Goal: Information Seeking & Learning: Learn about a topic

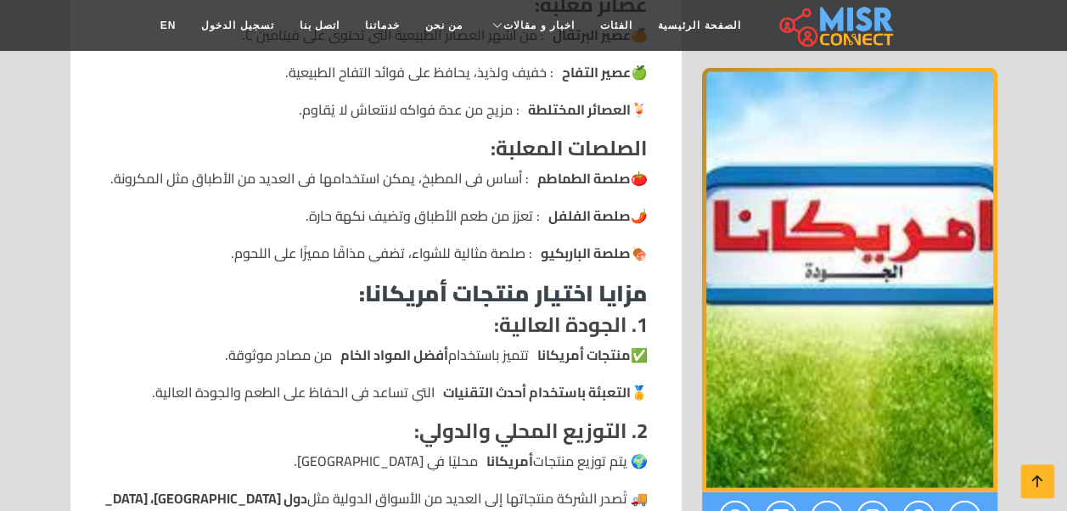
scroll to position [1689, 0]
click at [485, 187] on li "🍅 صلصة الطماطم : أساس في المطبخ، يمكن استخدامها في العديد من الأطباق مثل المكرو…" at bounding box center [375, 179] width 543 height 20
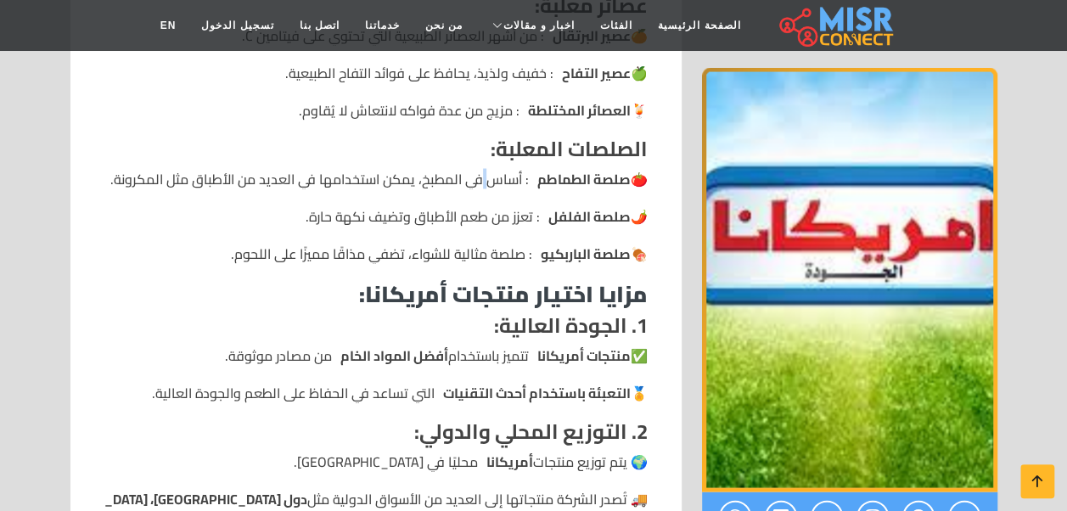
click at [485, 187] on li "🍅 صلصة الطماطم : أساس في المطبخ، يمكن استخدامها في العديد من الأطباق مثل المكرو…" at bounding box center [375, 179] width 543 height 20
click at [571, 180] on strong "صلصة الطماطم" at bounding box center [583, 179] width 93 height 20
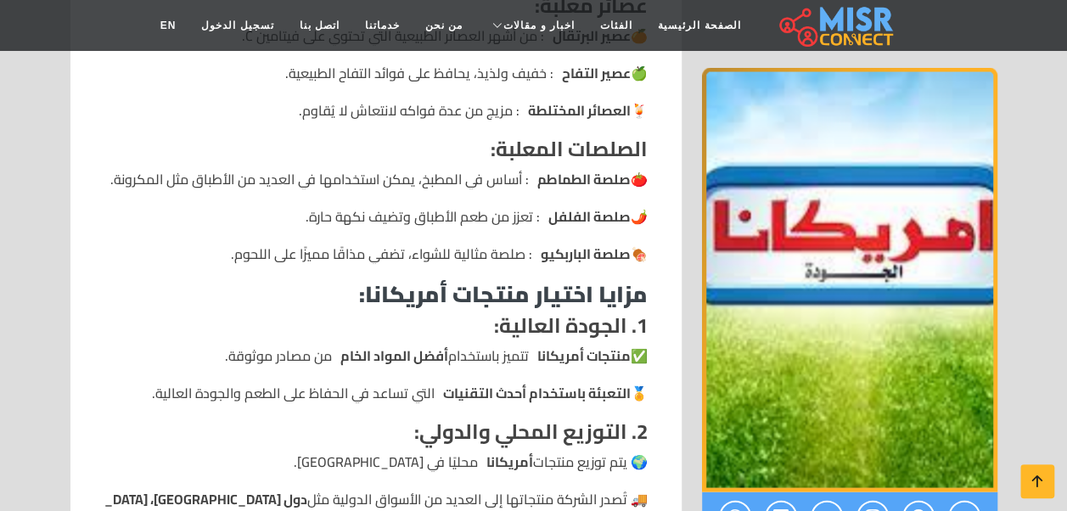
click at [571, 180] on strong "صلصة الطماطم" at bounding box center [583, 179] width 93 height 20
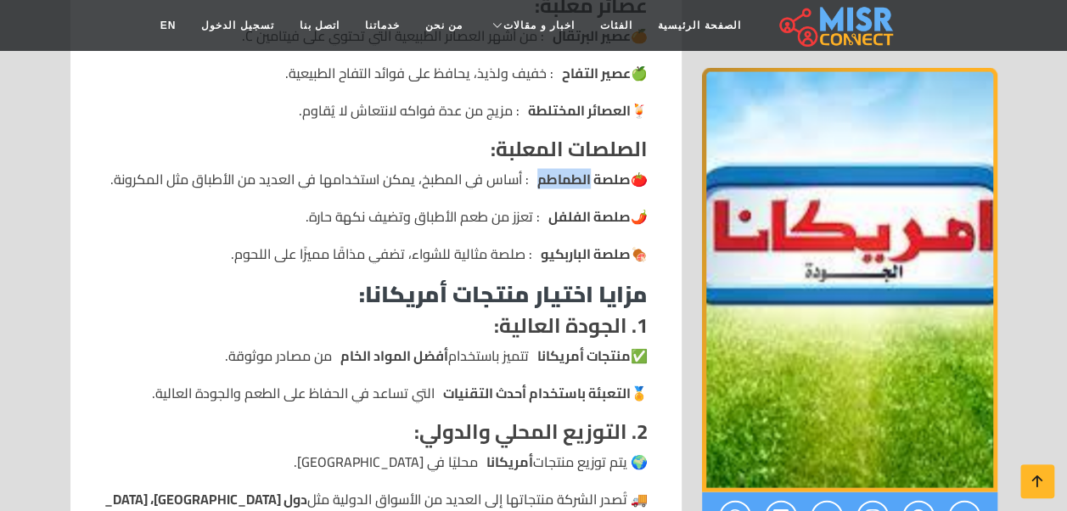
click at [571, 180] on strong "صلصة الطماطم" at bounding box center [583, 179] width 93 height 20
drag, startPoint x: 571, startPoint y: 180, endPoint x: 563, endPoint y: 188, distance: 10.8
click at [563, 188] on strong "صلصة الطماطم" at bounding box center [583, 179] width 93 height 20
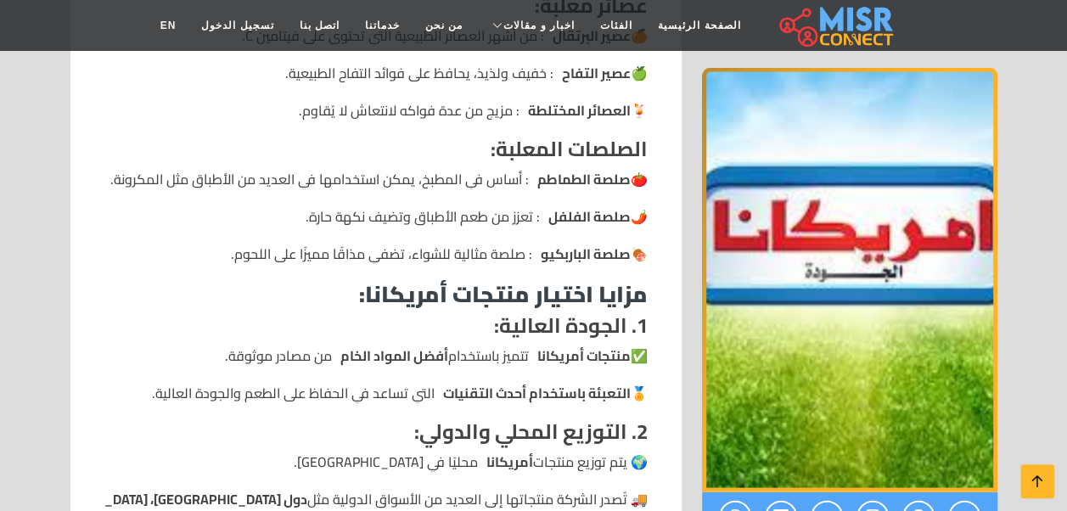
click at [558, 182] on strong "صلصة الطماطم" at bounding box center [583, 179] width 93 height 20
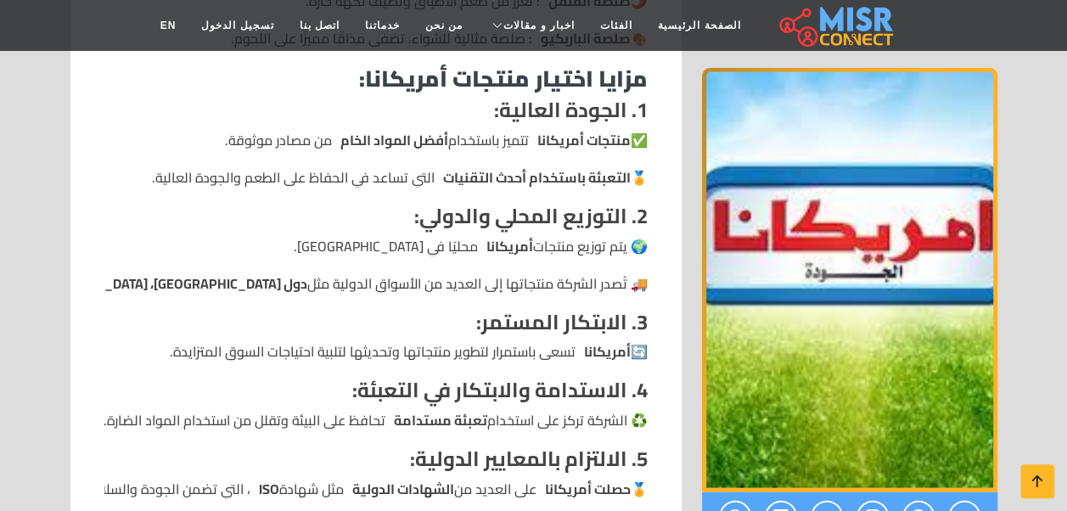
scroll to position [1904, 0]
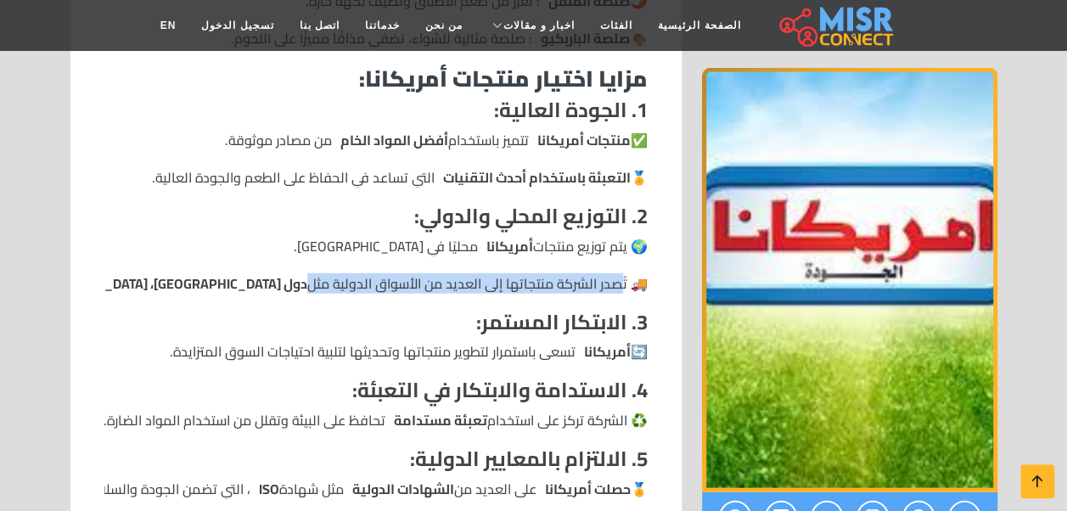
drag, startPoint x: 617, startPoint y: 287, endPoint x: 149, endPoint y: 284, distance: 467.6
click at [149, 284] on li "🚚 تُصدر الشركة منتجاتها إلى العديد من الأسواق الدولية مثل دول الخليج، [GEOGRAPH…" at bounding box center [375, 283] width 543 height 20
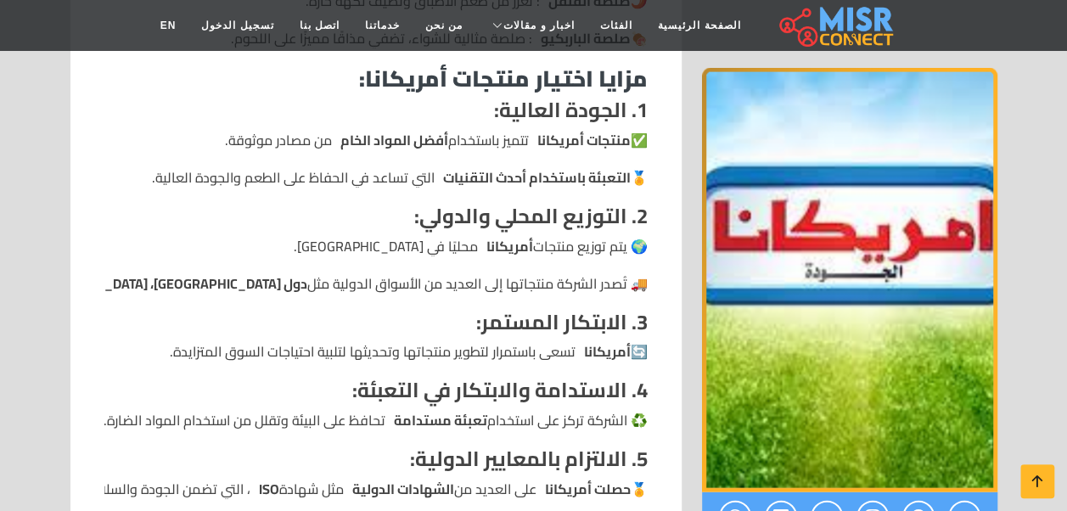
drag, startPoint x: 149, startPoint y: 284, endPoint x: 173, endPoint y: 280, distance: 24.1
click at [173, 280] on strong "دول [GEOGRAPHIC_DATA]، [GEOGRAPHIC_DATA]" at bounding box center [163, 283] width 287 height 20
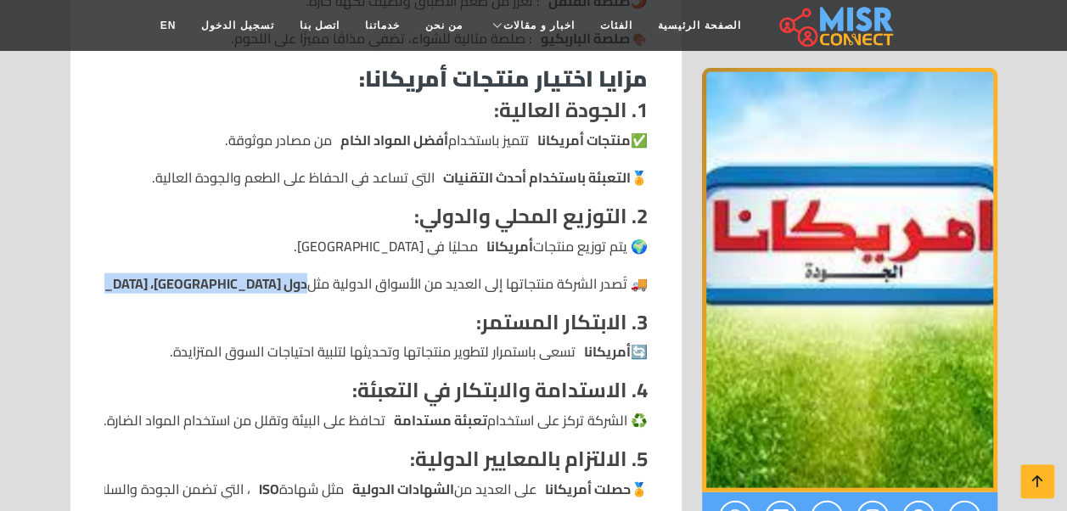
click at [173, 280] on strong "دول [GEOGRAPHIC_DATA]، [GEOGRAPHIC_DATA]" at bounding box center [163, 283] width 287 height 20
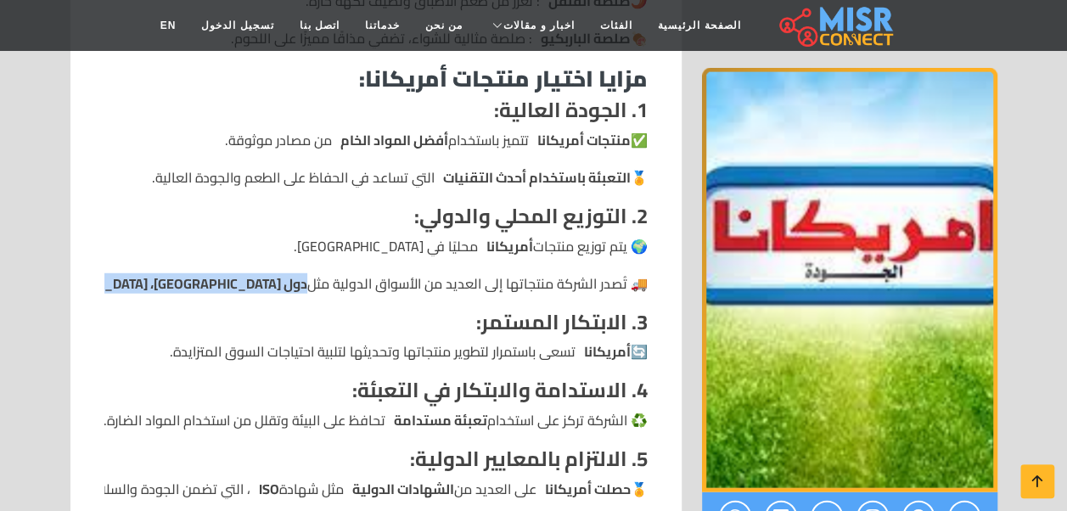
click at [173, 280] on strong "دول [GEOGRAPHIC_DATA]، [GEOGRAPHIC_DATA]" at bounding box center [163, 283] width 287 height 20
click at [446, 287] on li "🚚 تُصدر الشركة منتجاتها إلى العديد من الأسواق الدولية مثل دول الخليج، [GEOGRAPH…" at bounding box center [375, 283] width 543 height 20
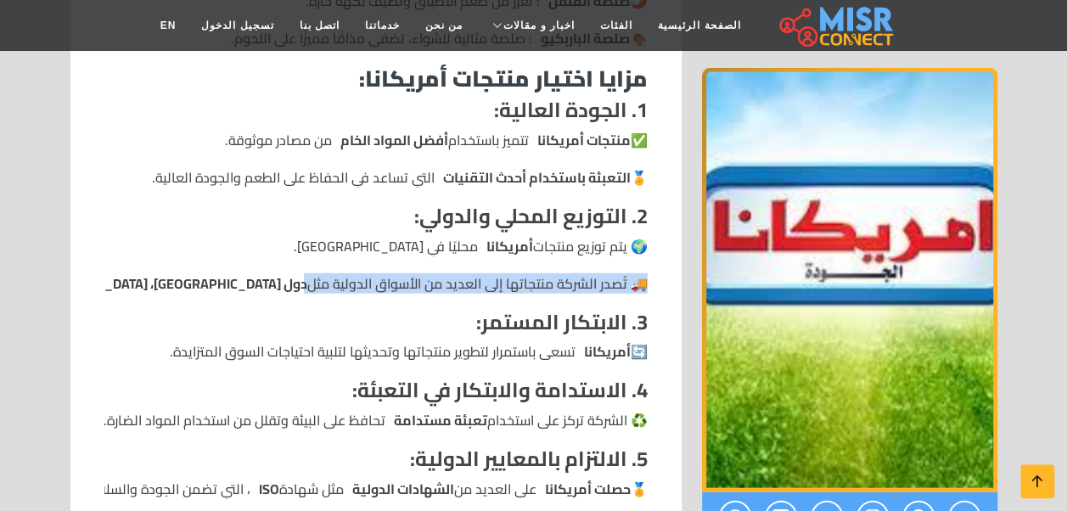
click at [446, 287] on li "🚚 تُصدر الشركة منتجاتها إلى العديد من الأسواق الدولية مثل دول الخليج، [GEOGRAPH…" at bounding box center [375, 283] width 543 height 20
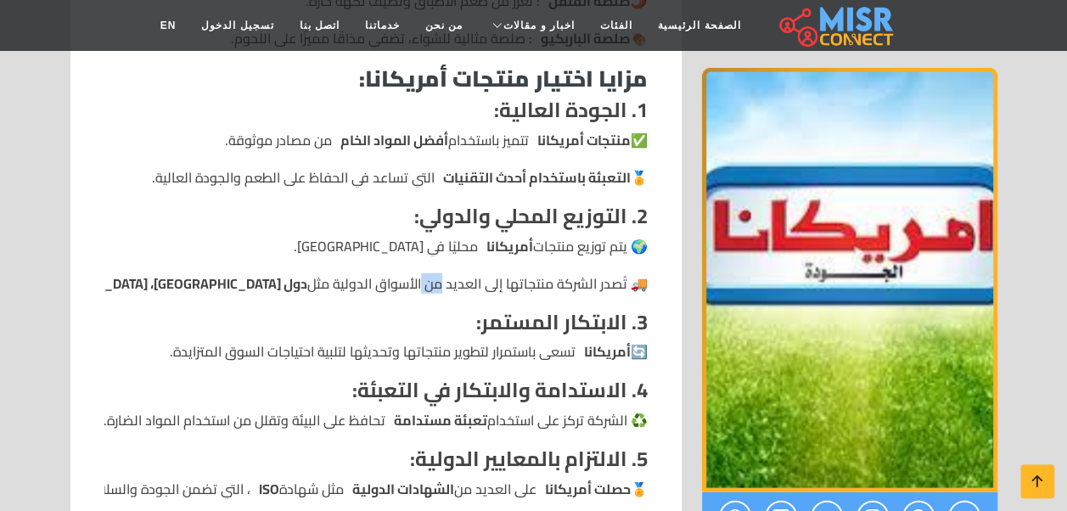
click at [446, 287] on li "🚚 تُصدر الشركة منتجاتها إلى العديد من الأسواق الدولية مثل دول الخليج، [GEOGRAPH…" at bounding box center [375, 283] width 543 height 20
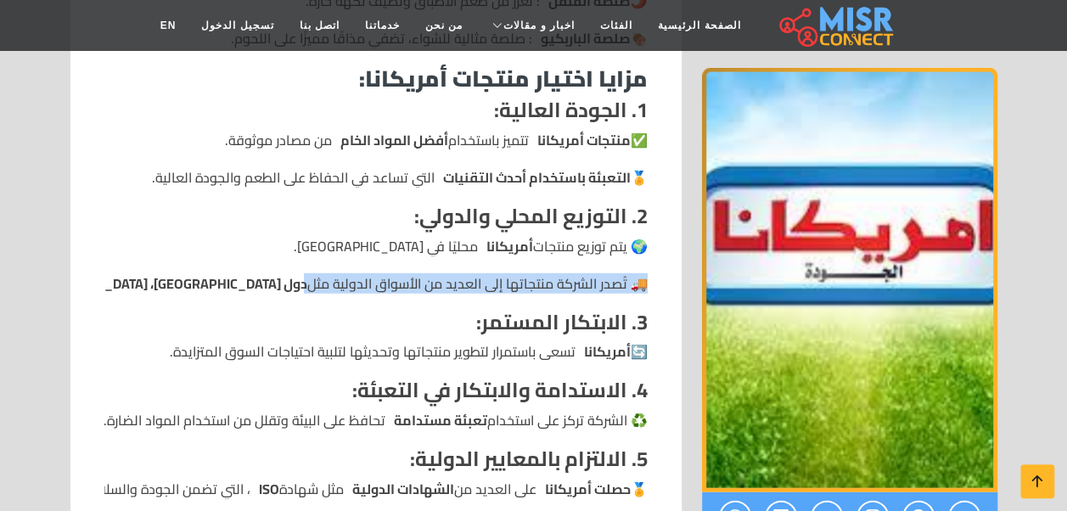
drag, startPoint x: 446, startPoint y: 287, endPoint x: 388, endPoint y: 286, distance: 58.6
click at [388, 286] on li "🚚 تُصدر الشركة منتجاتها إلى العديد من الأسواق الدولية مثل دول الخليج، [GEOGRAPH…" at bounding box center [375, 283] width 543 height 20
click at [146, 287] on li "🚚 تُصدر الشركة منتجاتها إلى العديد من الأسواق الدولية مثل دول الخليج، [GEOGRAPH…" at bounding box center [375, 283] width 543 height 20
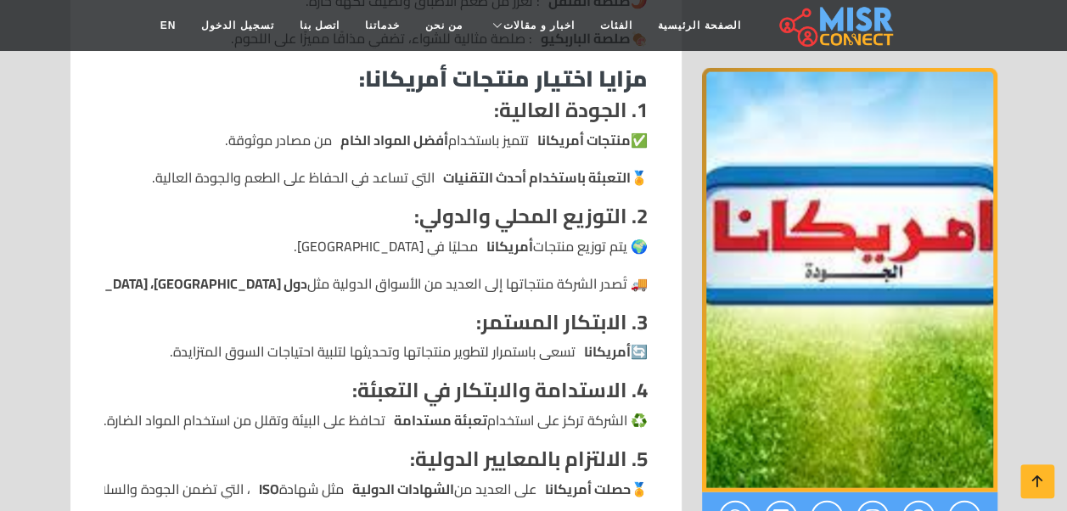
click at [144, 287] on li "🚚 تُصدر الشركة منتجاتها إلى العديد من الأسواق الدولية مثل دول الخليج، [GEOGRAPH…" at bounding box center [375, 283] width 543 height 20
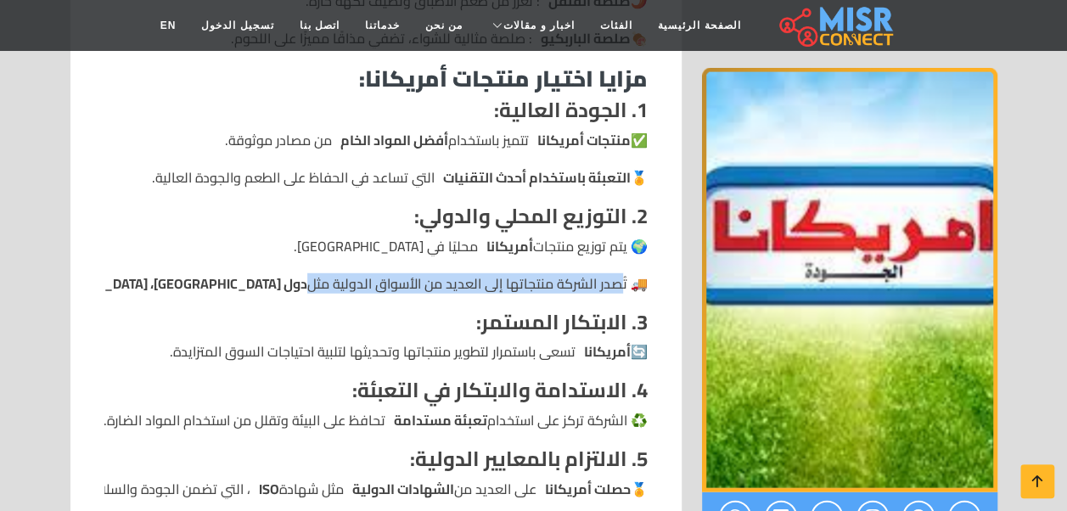
drag, startPoint x: 145, startPoint y: 283, endPoint x: 622, endPoint y: 289, distance: 476.9
click at [622, 289] on li "🚚 تُصدر الشركة منتجاتها إلى العديد من الأسواق الدولية مثل دول الخليج، [GEOGRAPH…" at bounding box center [375, 283] width 543 height 20
drag, startPoint x: 622, startPoint y: 289, endPoint x: 553, endPoint y: 287, distance: 68.8
click at [553, 287] on li "🚚 تُصدر الشركة منتجاتها إلى العديد من الأسواق الدولية مثل دول الخليج، [GEOGRAPH…" at bounding box center [375, 283] width 543 height 20
click at [448, 273] on li "🚚 تُصدر الشركة منتجاتها إلى العديد من الأسواق الدولية مثل دول الخليج، [GEOGRAPH…" at bounding box center [375, 283] width 543 height 20
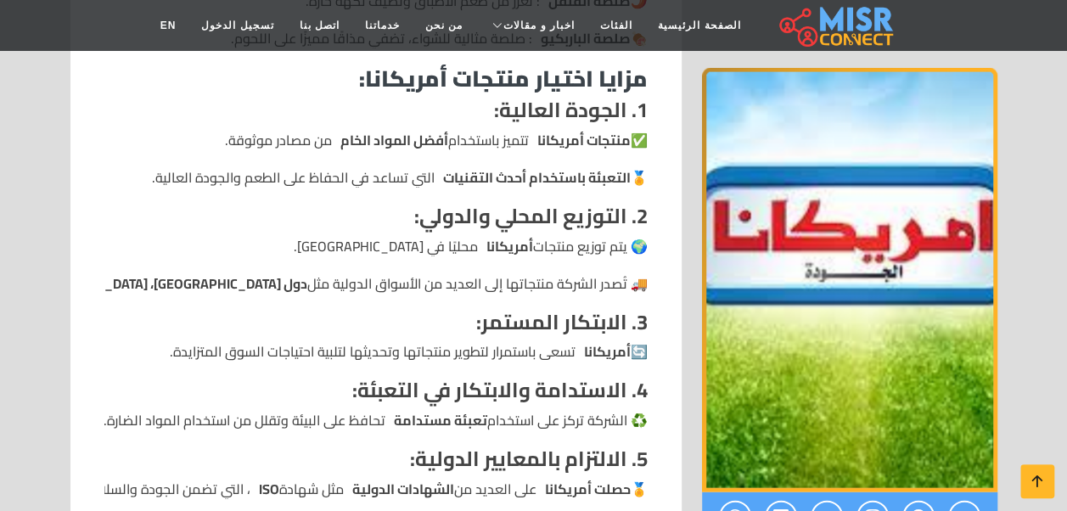
click at [445, 281] on li "🚚 تُصدر الشركة منتجاتها إلى العديد من الأسواق الدولية مثل دول الخليج، [GEOGRAPH…" at bounding box center [375, 283] width 543 height 20
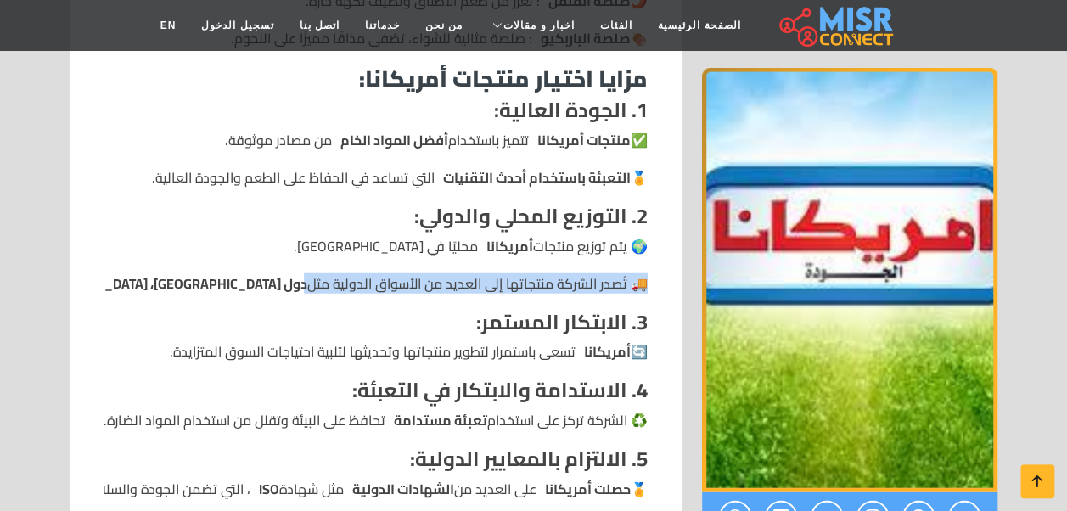
click at [445, 281] on li "🚚 تُصدر الشركة منتجاتها إلى العديد من الأسواق الدولية مثل دول الخليج، [GEOGRAPH…" at bounding box center [375, 283] width 543 height 20
click at [445, 283] on li "🚚 تُصدر الشركة منتجاتها إلى العديد من الأسواق الدولية مثل دول الخليج، [GEOGRAPH…" at bounding box center [375, 283] width 543 height 20
drag, startPoint x: 445, startPoint y: 283, endPoint x: 382, endPoint y: 282, distance: 62.8
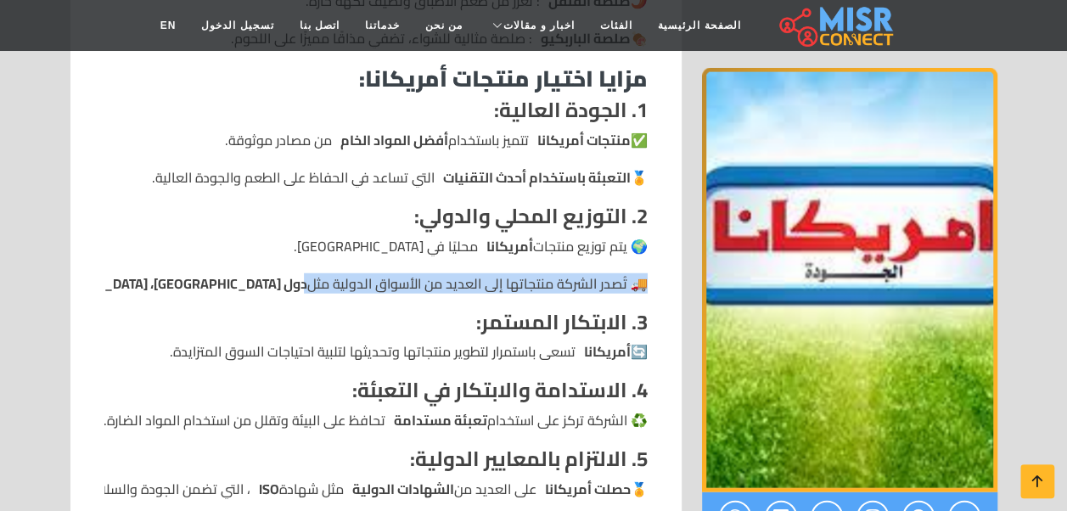
click at [382, 282] on li "🚚 تُصدر الشركة منتجاتها إلى العديد من الأسواق الدولية مثل دول الخليج، [GEOGRAPH…" at bounding box center [375, 283] width 543 height 20
click at [314, 278] on li "🚚 تُصدر الشركة منتجاتها إلى العديد من الأسواق الدولية مثل دول الخليج، [GEOGRAPH…" at bounding box center [375, 283] width 543 height 20
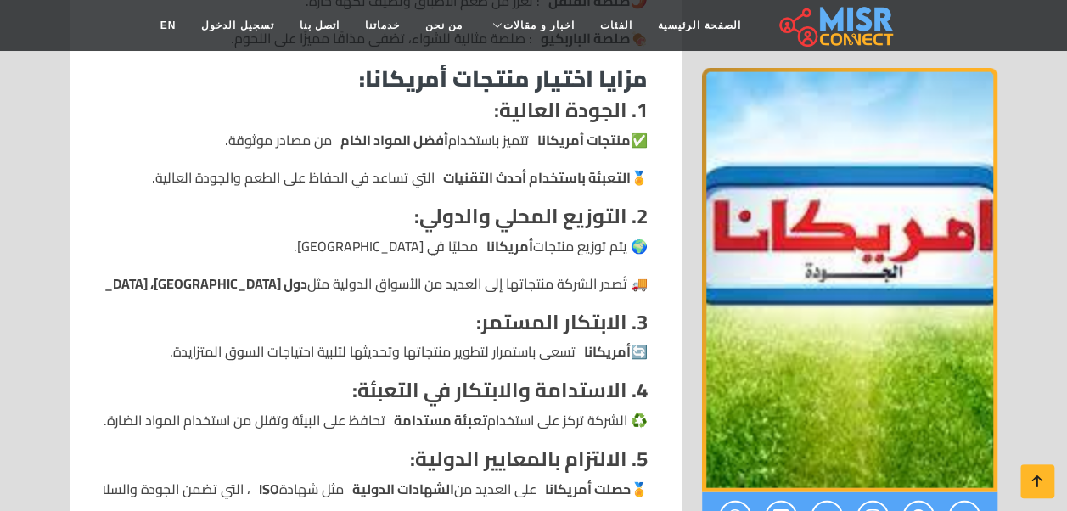
click at [424, 278] on li "🚚 تُصدر الشركة منتجاتها إلى العديد من الأسواق الدولية مثل دول الخليج، [GEOGRAPH…" at bounding box center [375, 283] width 543 height 20
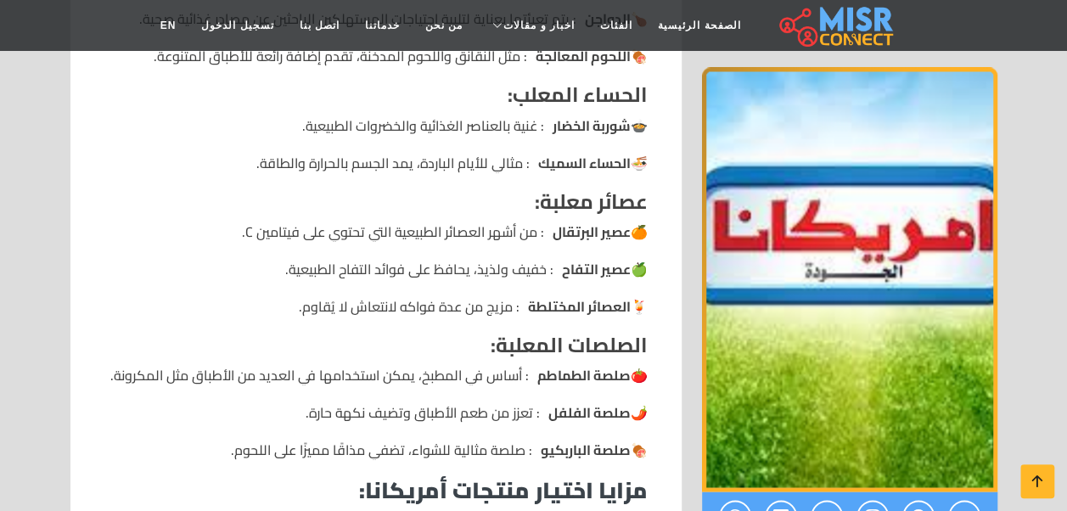
scroll to position [1429, 0]
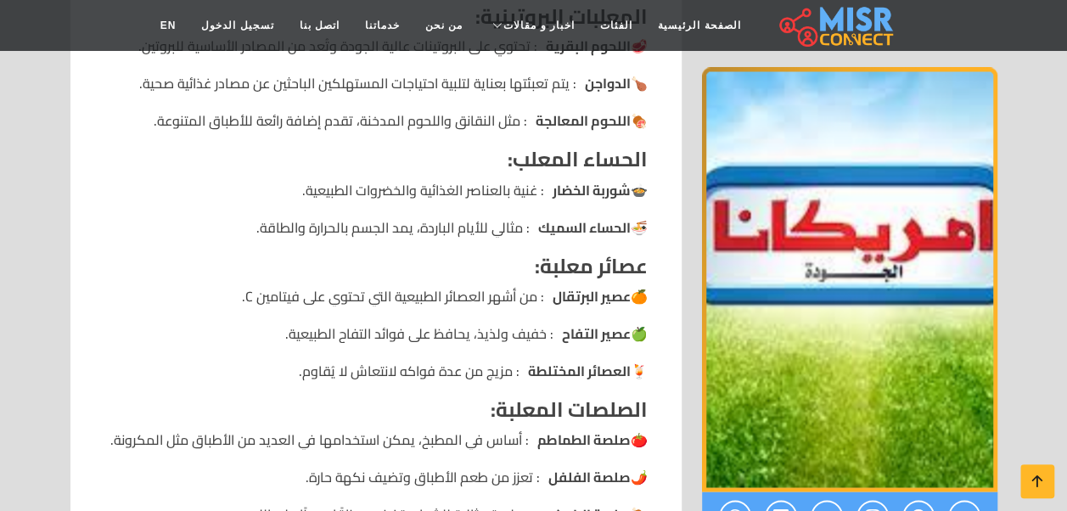
click at [428, 176] on div "شركة أمريكانا معلومات أساسية عن الشركة: اسم الشركة: أمريكانا - الشركة المصرية ل…" at bounding box center [375, 128] width 543 height 2024
click at [430, 180] on li "🍲 شوربة الخضار : غنية بالعناصر الغذائية والخضروات الطبيعية." at bounding box center [375, 189] width 543 height 20
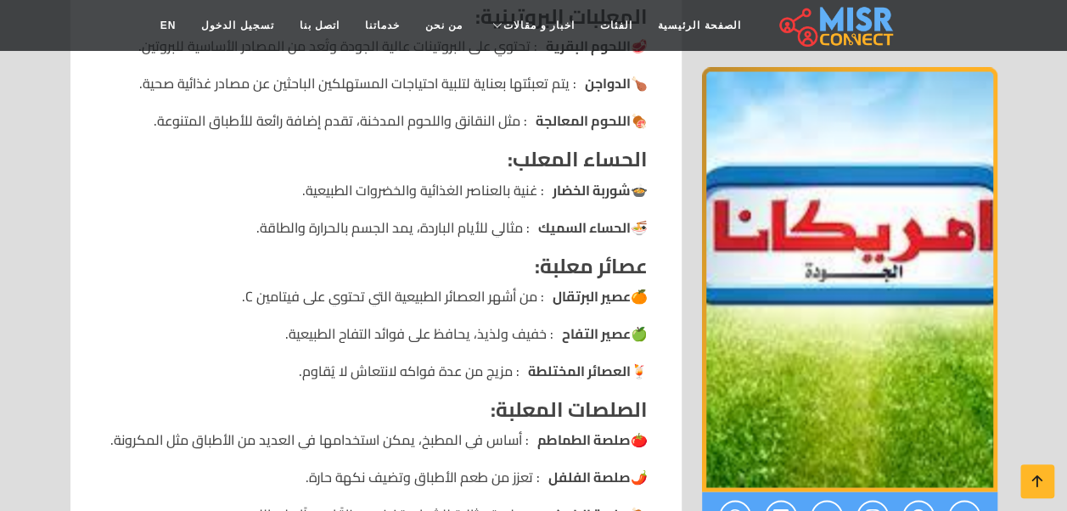
click at [353, 192] on li "🍲 شوربة الخضار : غنية بالعناصر الغذائية والخضروات الطبيعية." at bounding box center [375, 189] width 543 height 20
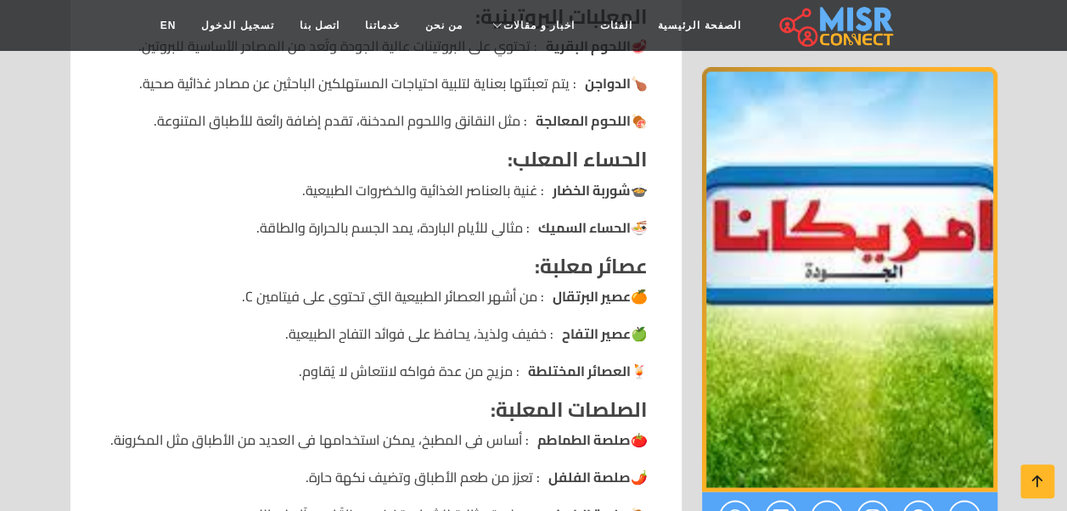
click at [470, 226] on li "🍜 الحساء السميك : مثالي للأيام الباردة، يمد الجسم بالحرارة والطاقة." at bounding box center [375, 226] width 543 height 20
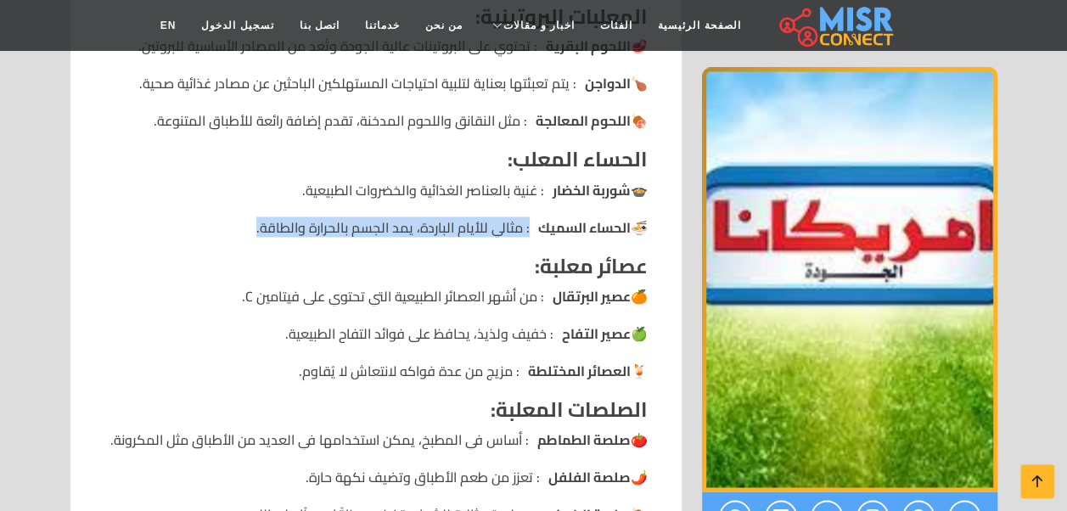
click at [470, 226] on li "🍜 الحساء السميك : مثالي للأيام الباردة، يمد الجسم بالحرارة والطاقة." at bounding box center [375, 226] width 543 height 20
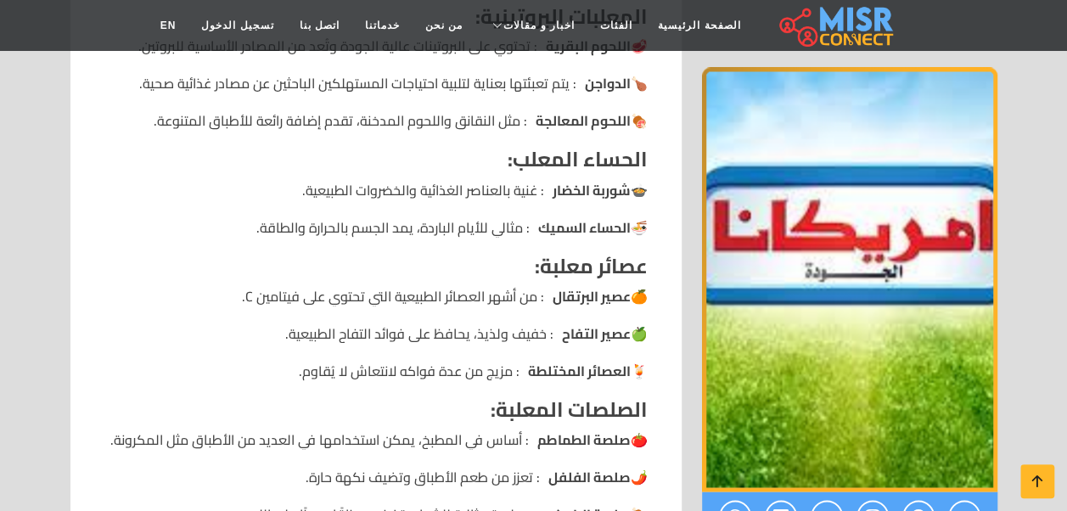
drag, startPoint x: 470, startPoint y: 226, endPoint x: 639, endPoint y: 233, distance: 169.0
click at [639, 233] on li "🍜 الحساء السميك : مثالي للأيام الباردة، يمد الجسم بالحرارة والطاقة." at bounding box center [375, 226] width 543 height 20
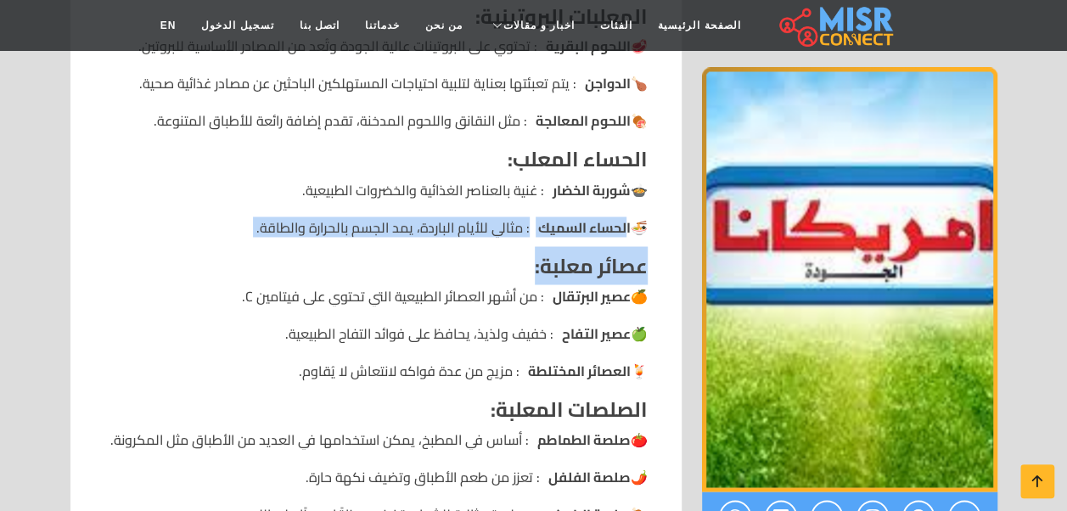
drag, startPoint x: 622, startPoint y: 225, endPoint x: 195, endPoint y: 243, distance: 427.2
click at [195, 243] on div "شركة أمريكانا معلومات أساسية عن الشركة: اسم الشركة: أمريكانا - الشركة المصرية ل…" at bounding box center [375, 128] width 543 height 2024
drag, startPoint x: 195, startPoint y: 243, endPoint x: 433, endPoint y: 232, distance: 237.9
click at [433, 232] on li "🍜 الحساء السميك : مثالي للأيام الباردة، يمد الجسم بالحرارة والطاقة." at bounding box center [375, 226] width 543 height 20
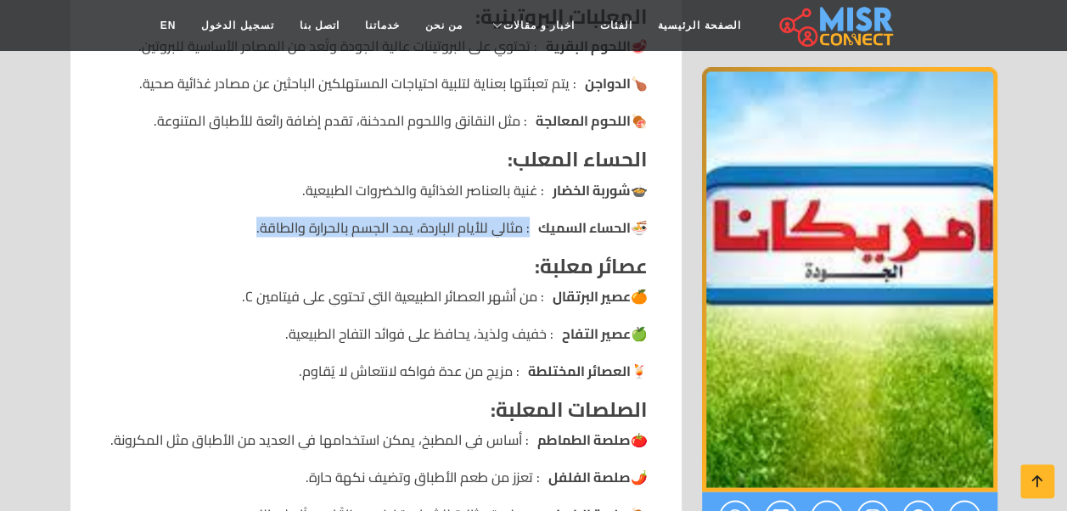
click at [433, 232] on li "🍜 الحساء السميك : مثالي للأيام الباردة، يمد الجسم بالحرارة والطاقة." at bounding box center [375, 226] width 543 height 20
click at [509, 221] on li "🍜 الحساء السميك : مثالي للأيام الباردة، يمد الجسم بالحرارة والطاقة." at bounding box center [375, 226] width 543 height 20
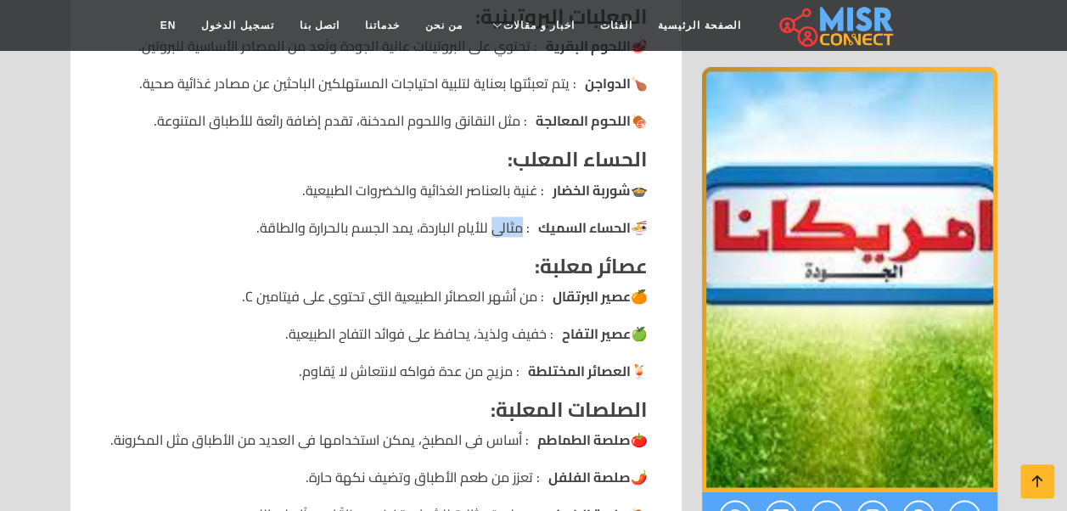
click at [509, 221] on li "🍜 الحساء السميك : مثالي للأيام الباردة، يمد الجسم بالحرارة والطاقة." at bounding box center [375, 226] width 543 height 20
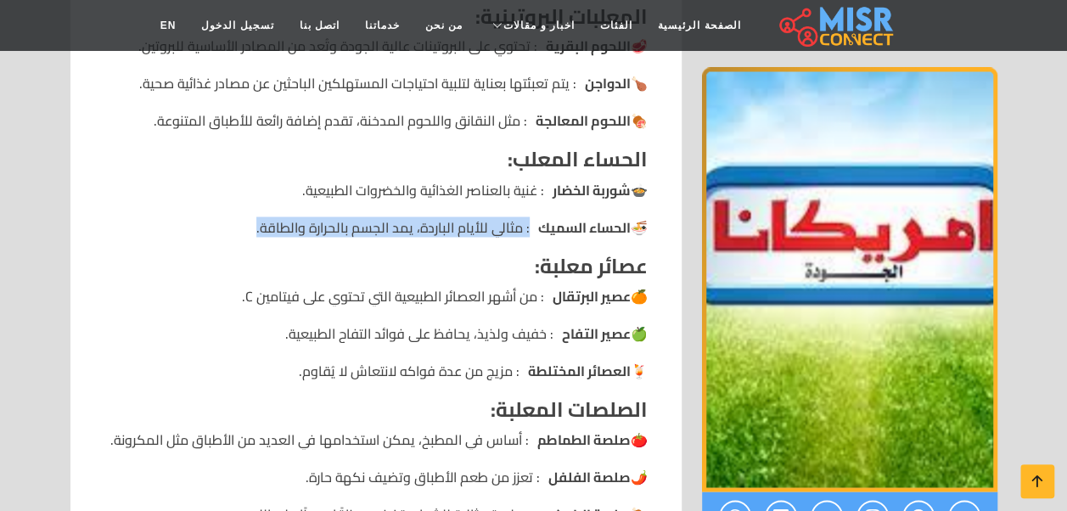
click at [509, 221] on li "🍜 الحساء السميك : مثالي للأيام الباردة، يمد الجسم بالحرارة والطاقة." at bounding box center [375, 226] width 543 height 20
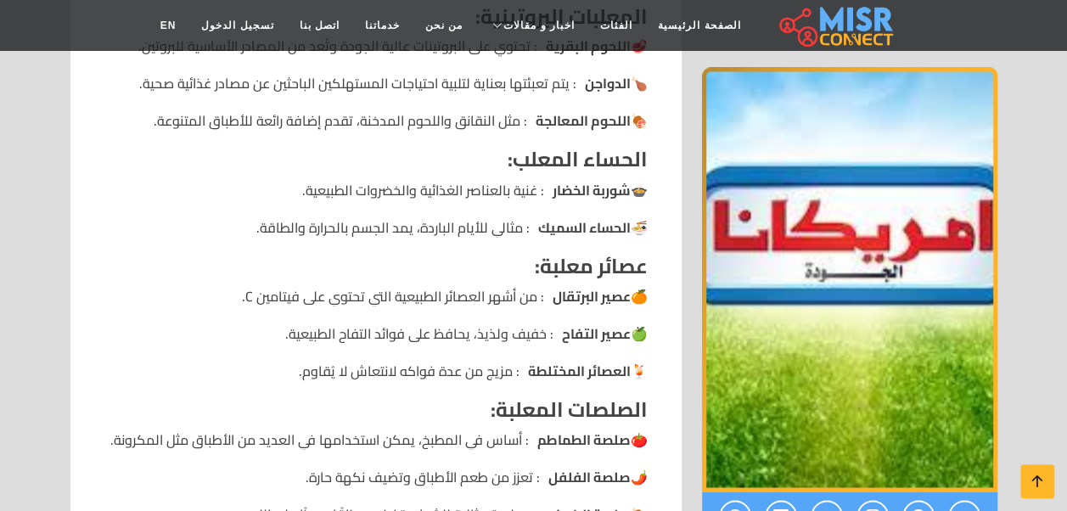
click at [509, 221] on li "🍜 الحساء السميك : مثالي للأيام الباردة، يمد الجسم بالحرارة والطاقة." at bounding box center [375, 226] width 543 height 20
drag, startPoint x: 531, startPoint y: 197, endPoint x: 304, endPoint y: 195, distance: 227.4
click at [304, 195] on li "🍲 شوربة الخضار : غنية بالعناصر الغذائية والخضروات الطبيعية." at bounding box center [375, 189] width 543 height 20
click at [507, 231] on li "🍜 الحساء السميك : مثالي للأيام الباردة، يمد الجسم بالحرارة والطاقة." at bounding box center [375, 226] width 543 height 20
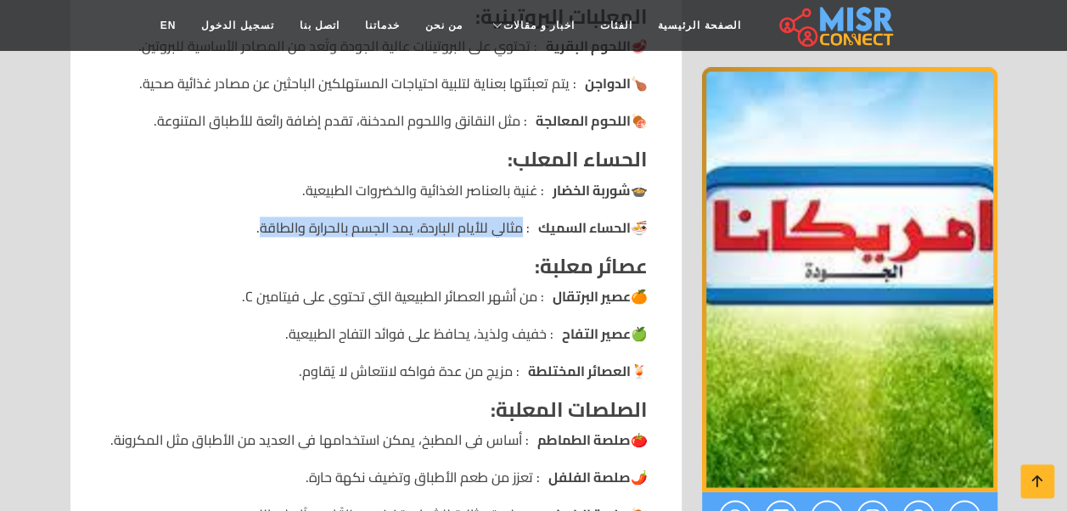
drag, startPoint x: 519, startPoint y: 221, endPoint x: 262, endPoint y: 222, distance: 257.1
click at [262, 222] on li "🍜 الحساء السميك : مثالي للأيام الباردة، يمد الجسم بالحرارة والطاقة." at bounding box center [375, 226] width 543 height 20
click at [412, 292] on li "🍊 عصير البرتقال : من أشهر العصائر الطبيعية التي تحتوي على فيتامين C." at bounding box center [375, 295] width 543 height 20
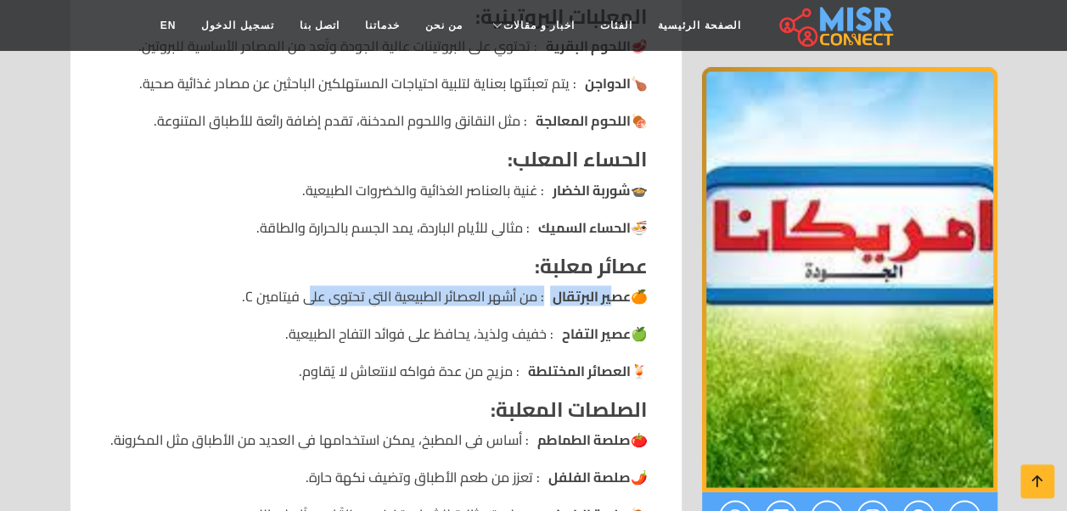
drag, startPoint x: 609, startPoint y: 288, endPoint x: 311, endPoint y: 293, distance: 298.7
click at [311, 293] on li "🍊 عصير البرتقال : من أشهر العصائر الطبيعية التي تحتوي على فيتامين C." at bounding box center [375, 295] width 543 height 20
click at [421, 306] on ul "🍊 عصير البرتقال : من أشهر العصائر الطبيعية التي تحتوي على فيتامين C. 🍏 عصير الت…" at bounding box center [375, 332] width 543 height 95
drag, startPoint x: 384, startPoint y: 301, endPoint x: 272, endPoint y: 299, distance: 111.2
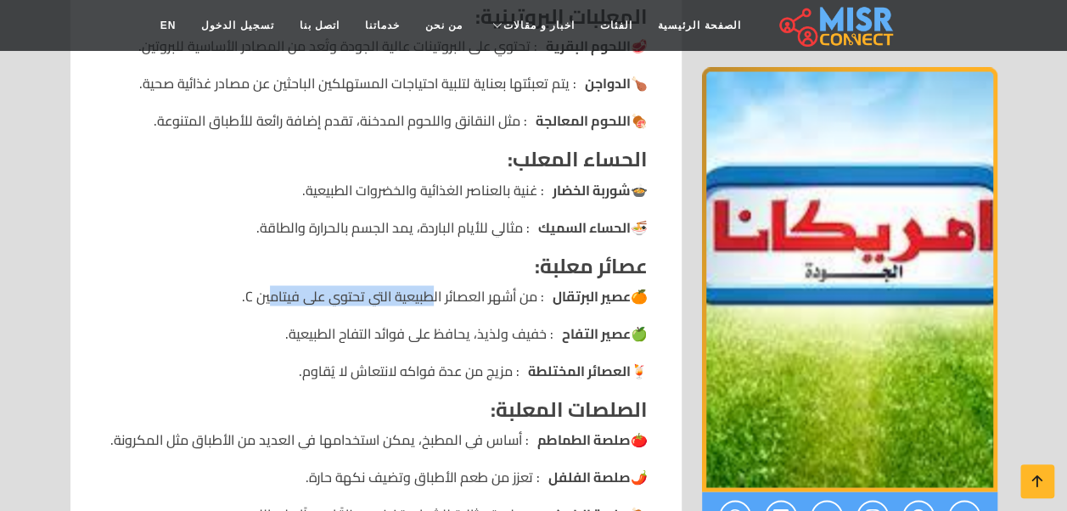
click at [272, 299] on li "🍊 عصير البرتقال : من أشهر العصائر الطبيعية التي تحتوي على فيتامين C." at bounding box center [375, 295] width 543 height 20
click at [586, 330] on strong "عصير التفاح" at bounding box center [596, 332] width 69 height 20
drag, startPoint x: 506, startPoint y: 331, endPoint x: 229, endPoint y: 330, distance: 276.6
click at [229, 330] on li "🍏 عصير التفاح : خفيف ولذيذ، يحافظ على فوائد التفاح الطبيعية." at bounding box center [375, 332] width 543 height 20
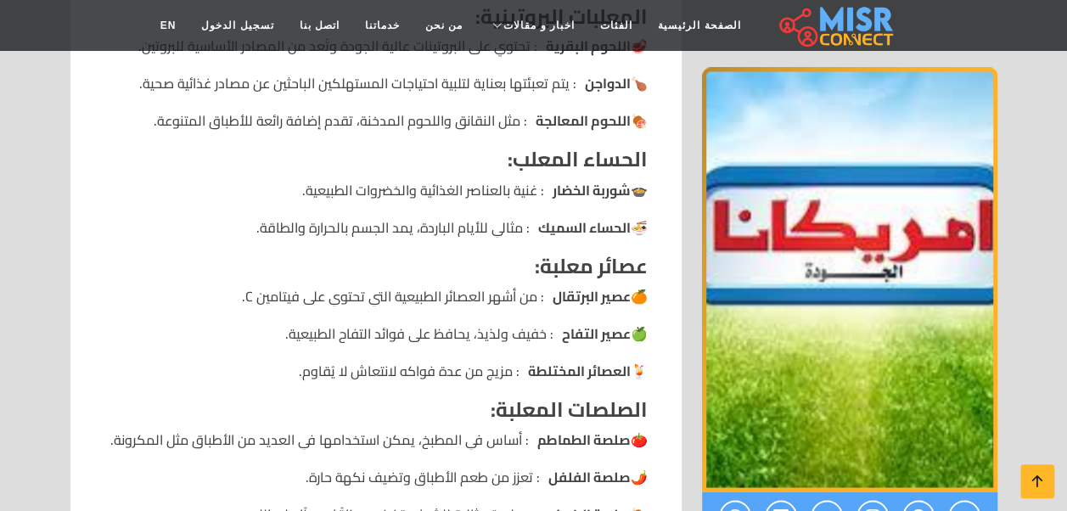
drag, startPoint x: 229, startPoint y: 330, endPoint x: 361, endPoint y: 339, distance: 132.7
click at [361, 339] on li "🍏 عصير التفاح : خفيف ولذيذ، يحافظ على فوائد التفاح الطبيعية." at bounding box center [375, 332] width 543 height 20
drag, startPoint x: 448, startPoint y: 340, endPoint x: 294, endPoint y: 337, distance: 153.6
click at [294, 337] on li "🍏 عصير التفاح : خفيف ولذيذ، يحافظ على فوائد التفاح الطبيعية." at bounding box center [375, 332] width 543 height 20
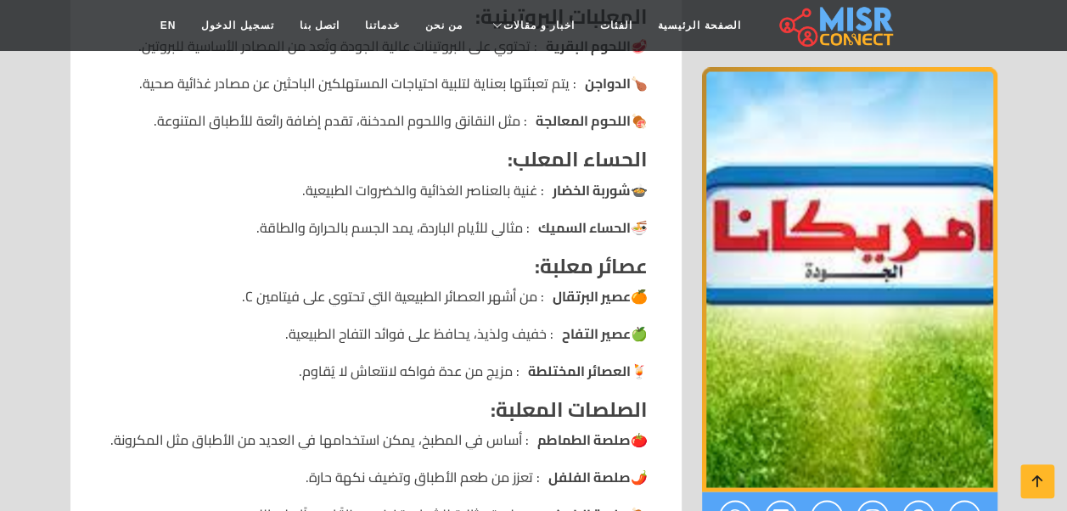
click at [446, 375] on li "🍹 العصائر المختلطة : مزيج من عدة فواكه لانتعاش لا يُقاوم." at bounding box center [375, 370] width 543 height 20
drag, startPoint x: 506, startPoint y: 372, endPoint x: 304, endPoint y: 373, distance: 202.0
click at [304, 373] on li "🍹 العصائر المختلطة : مزيج من عدة فواكه لانتعاش لا يُقاوم." at bounding box center [375, 370] width 543 height 20
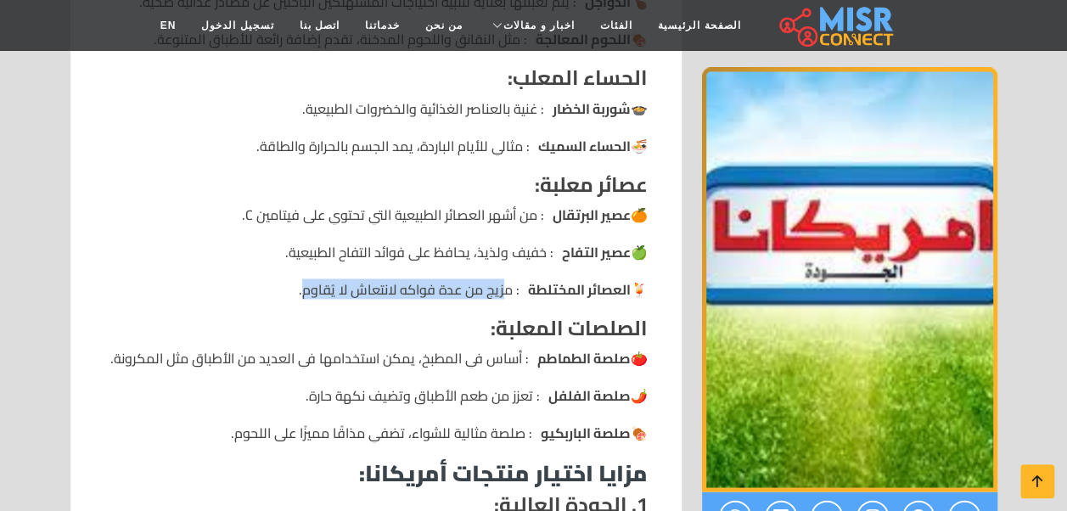
scroll to position [1768, 0]
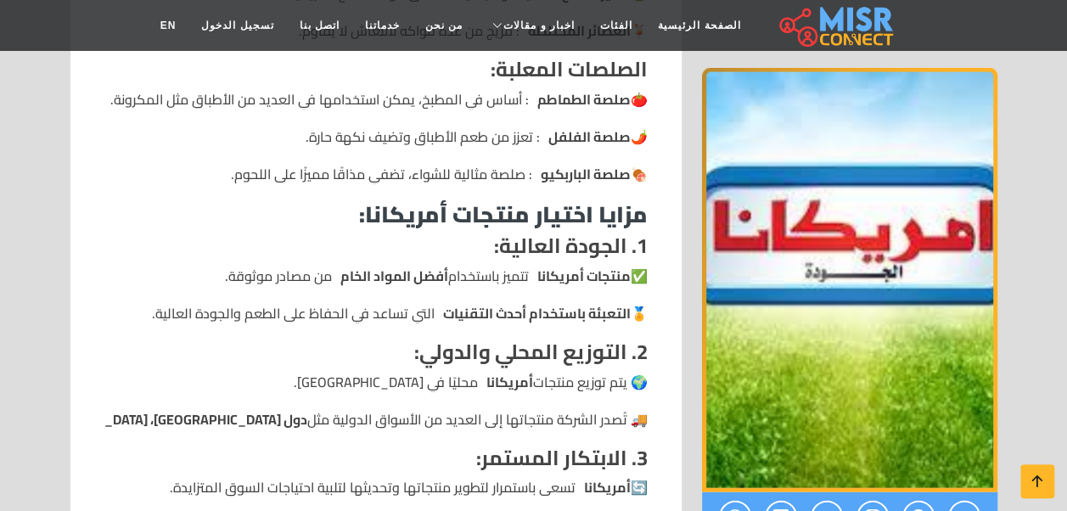
click at [557, 210] on strong "مزايا اختيار منتجات أمريكانا:" at bounding box center [503, 214] width 289 height 42
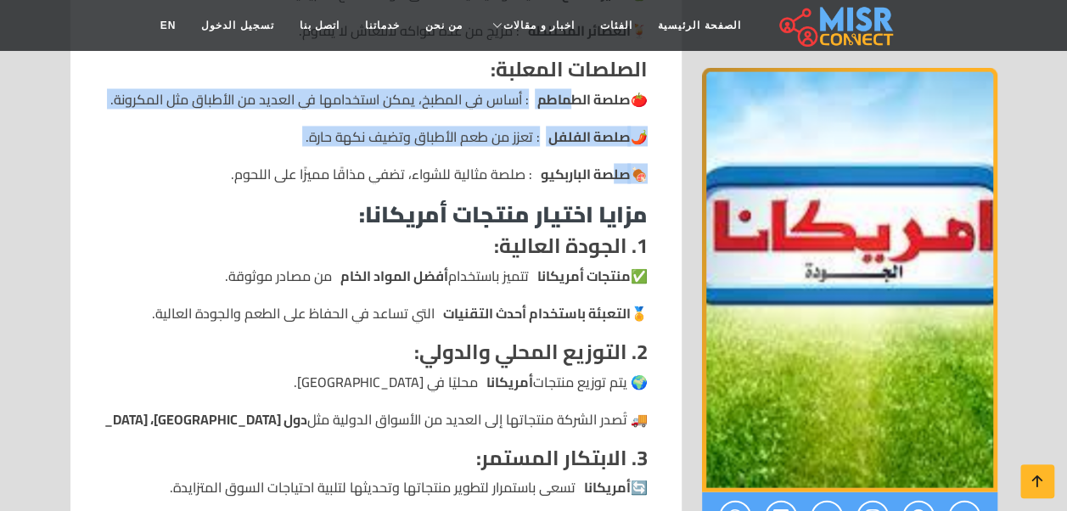
drag, startPoint x: 572, startPoint y: 95, endPoint x: 608, endPoint y: 181, distance: 92.8
click at [608, 181] on ul "🍅 صلصة الطماطم : أساس في المطبخ، يمكن استخدامها في العديد من الأطباق مثل المكرو…" at bounding box center [375, 136] width 543 height 95
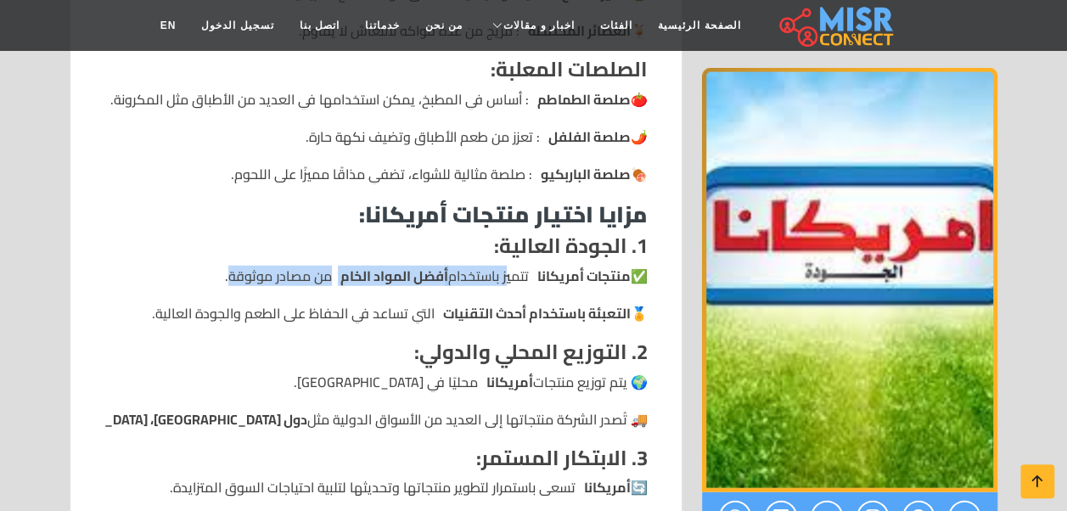
drag, startPoint x: 608, startPoint y: 181, endPoint x: 229, endPoint y: 277, distance: 390.4
click at [229, 277] on li "✅ منتجات أمريكانا تتميز باستخدام أفضل المواد الخام من مصادر موثوقة." at bounding box center [375, 276] width 543 height 20
drag, startPoint x: 229, startPoint y: 277, endPoint x: 382, endPoint y: 333, distance: 162.7
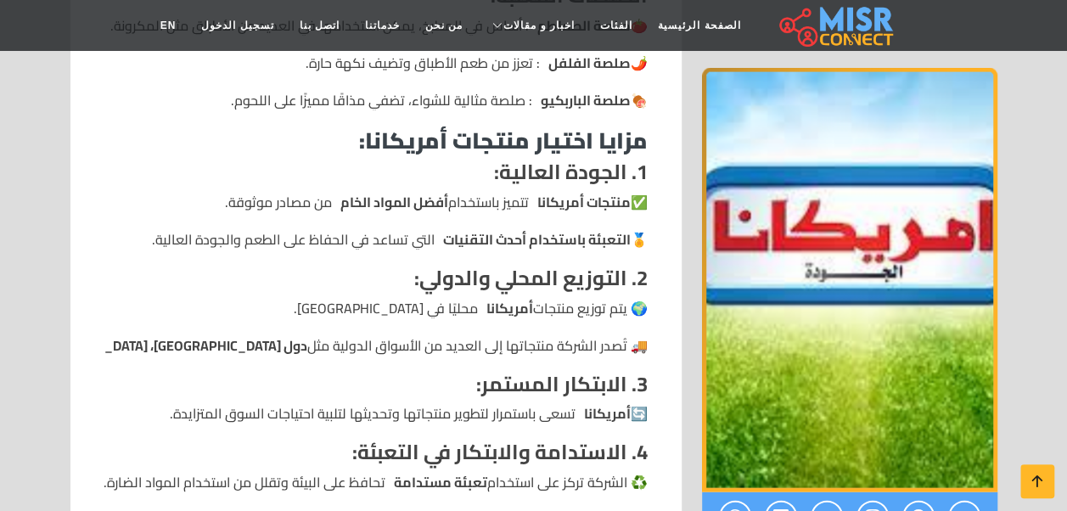
scroll to position [1938, 0]
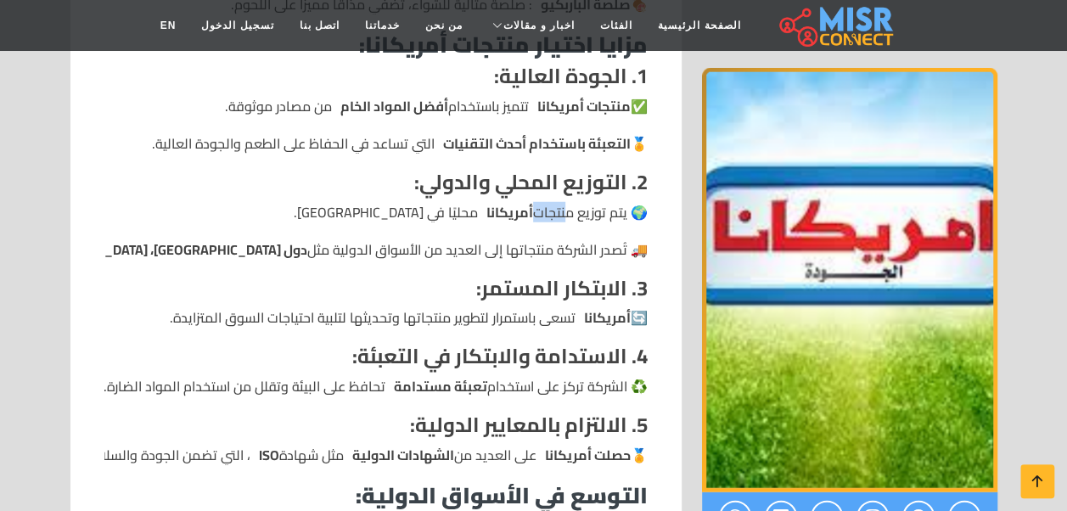
drag, startPoint x: 567, startPoint y: 211, endPoint x: 392, endPoint y: 217, distance: 174.9
click at [392, 217] on li "🌍 يتم توزيع منتجات أمريكانا محليًا في [GEOGRAPHIC_DATA]." at bounding box center [375, 212] width 543 height 20
drag, startPoint x: 392, startPoint y: 217, endPoint x: 470, endPoint y: 254, distance: 86.2
click at [467, 253] on li "🚚 تُصدر الشركة منتجاتها إلى العديد من الأسواق الدولية مثل دول الخليج، [GEOGRAPH…" at bounding box center [375, 249] width 543 height 20
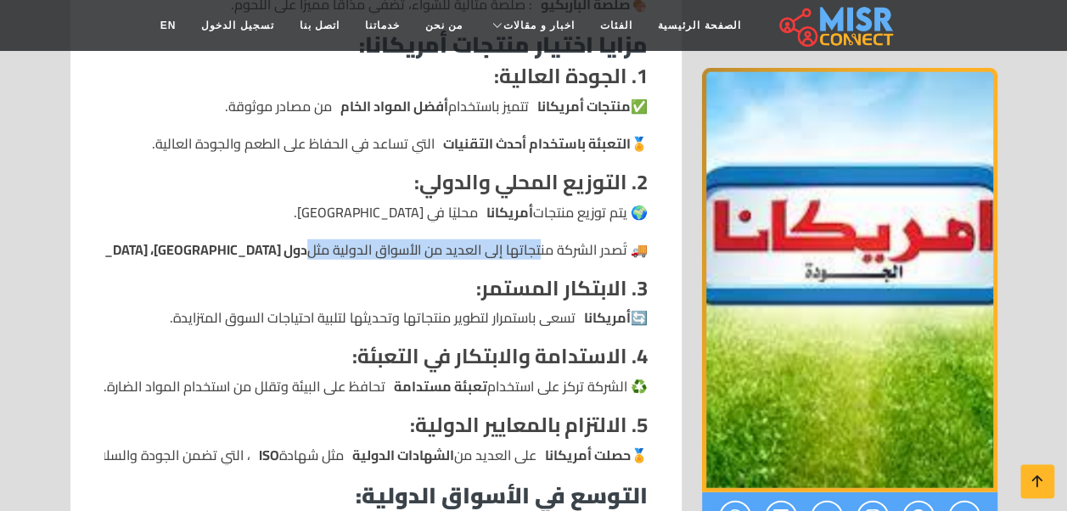
drag, startPoint x: 537, startPoint y: 252, endPoint x: 154, endPoint y: 247, distance: 382.7
click at [154, 247] on li "🚚 تُصدر الشركة منتجاتها إلى العديد من الأسواق الدولية مثل دول الخليج، [GEOGRAPH…" at bounding box center [375, 249] width 543 height 20
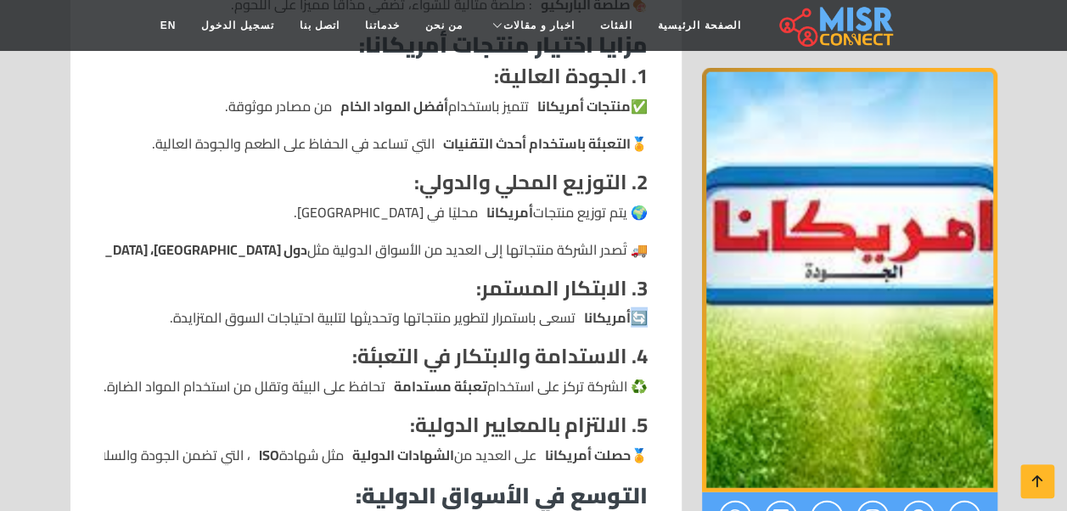
drag, startPoint x: 154, startPoint y: 247, endPoint x: 368, endPoint y: 300, distance: 220.4
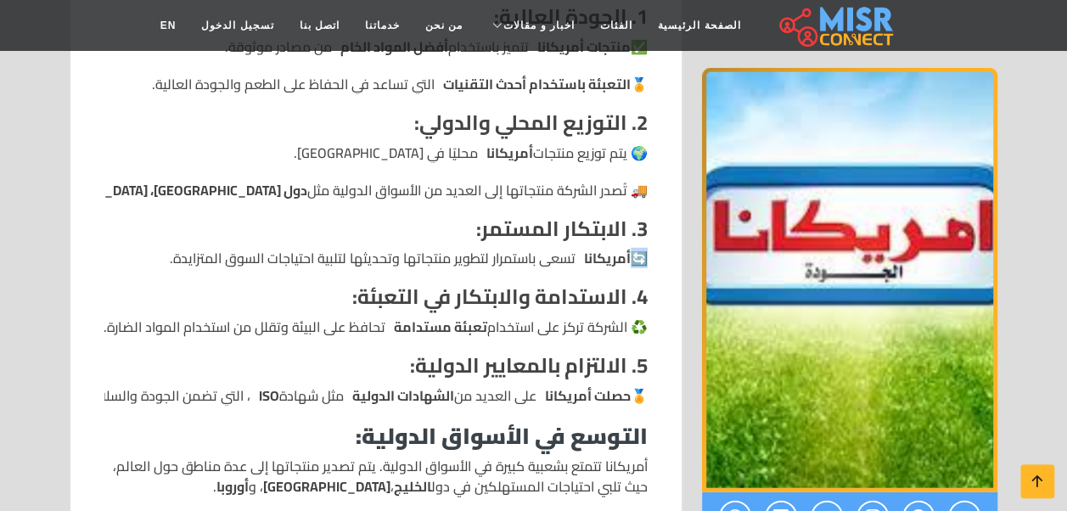
scroll to position [2023, 0]
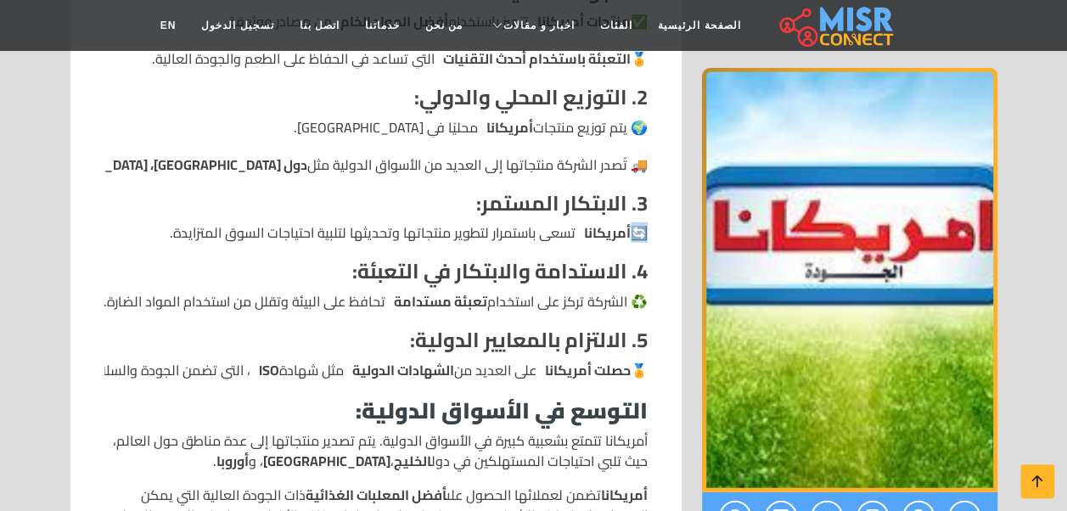
click at [507, 240] on li "🔄 أمريكانا تسعى باستمرار لتطوير منتجاتها وتحديثها لتلبية احتياجات السوق المتزاي…" at bounding box center [375, 232] width 543 height 20
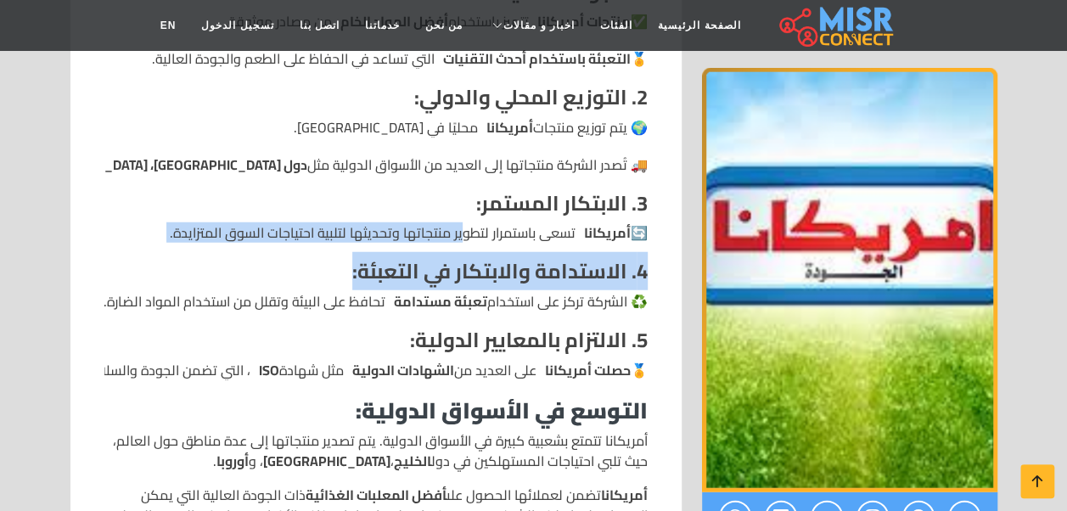
drag, startPoint x: 472, startPoint y: 237, endPoint x: 170, endPoint y: 245, distance: 302.2
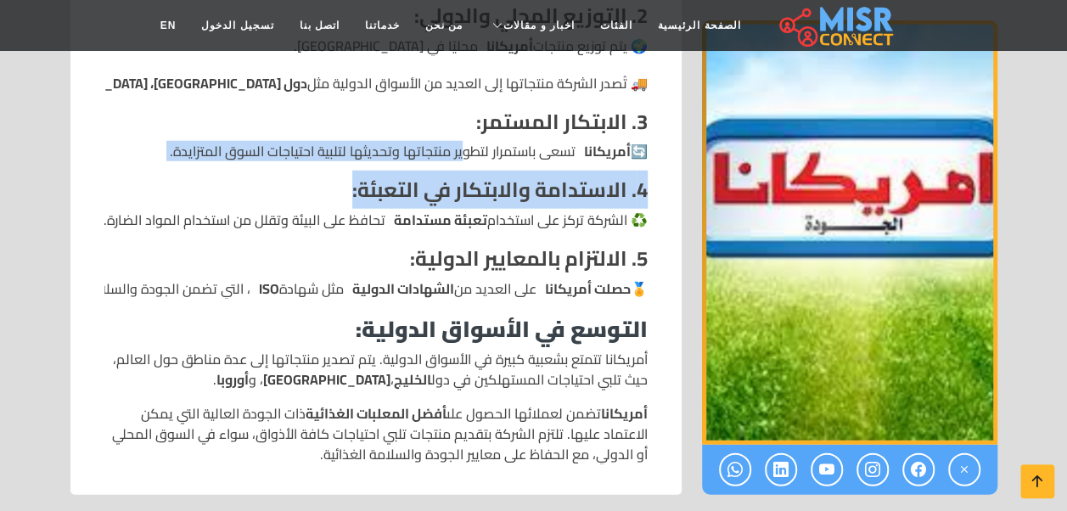
scroll to position [2108, 0]
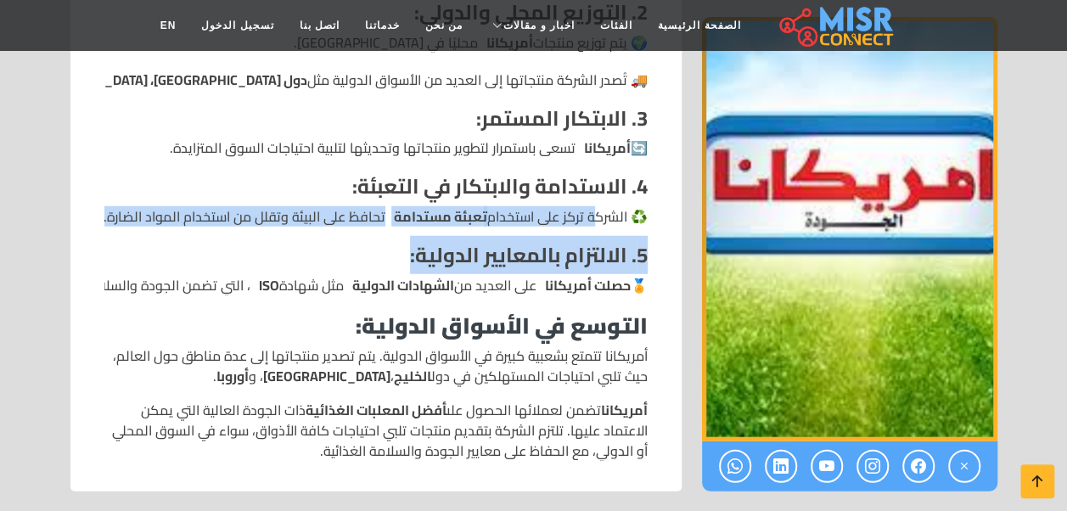
drag, startPoint x: 596, startPoint y: 224, endPoint x: 81, endPoint y: 229, distance: 514.3
click at [421, 305] on strong "التوسع في الأسواق الدولية:" at bounding box center [502, 326] width 292 height 42
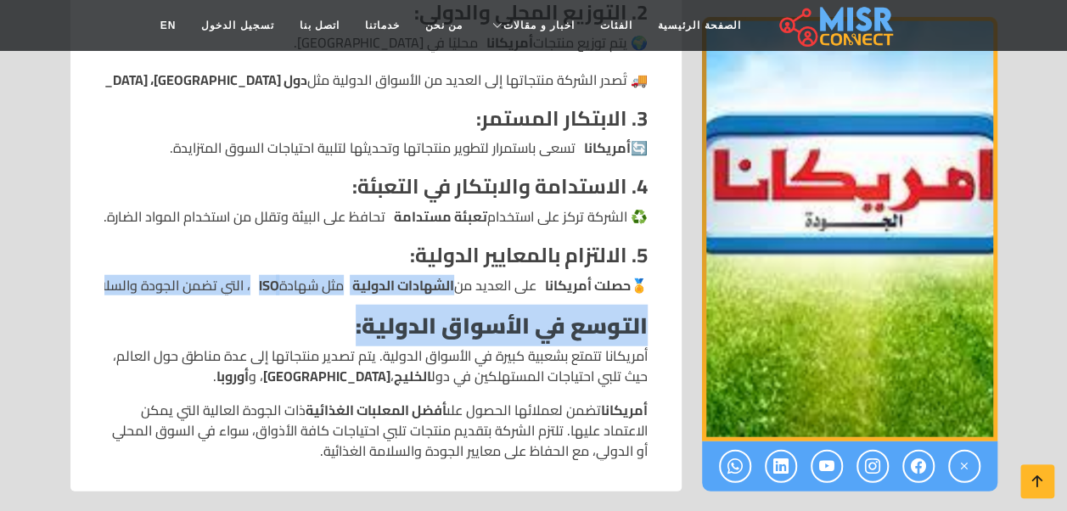
drag, startPoint x: 420, startPoint y: 284, endPoint x: 119, endPoint y: 299, distance: 301.6
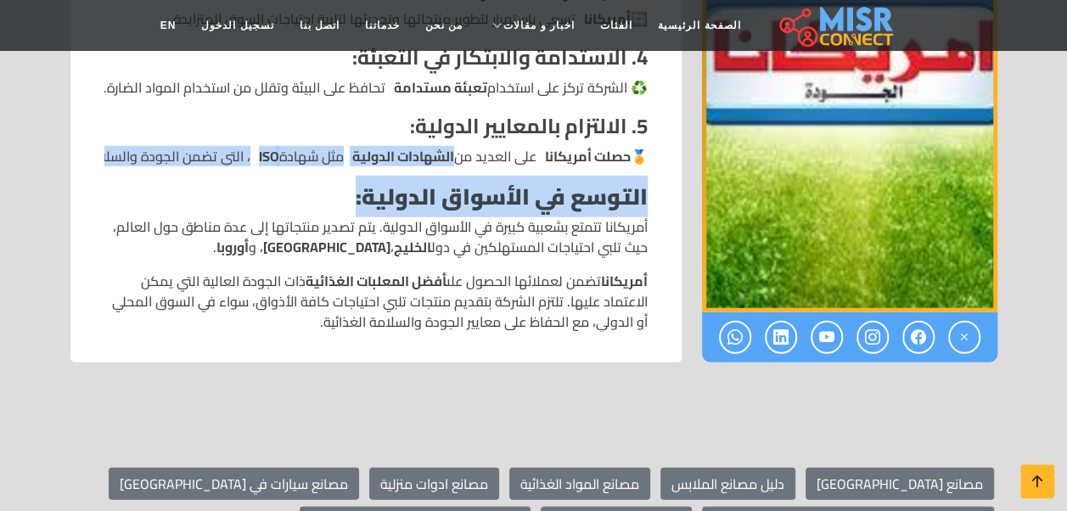
scroll to position [2362, 0]
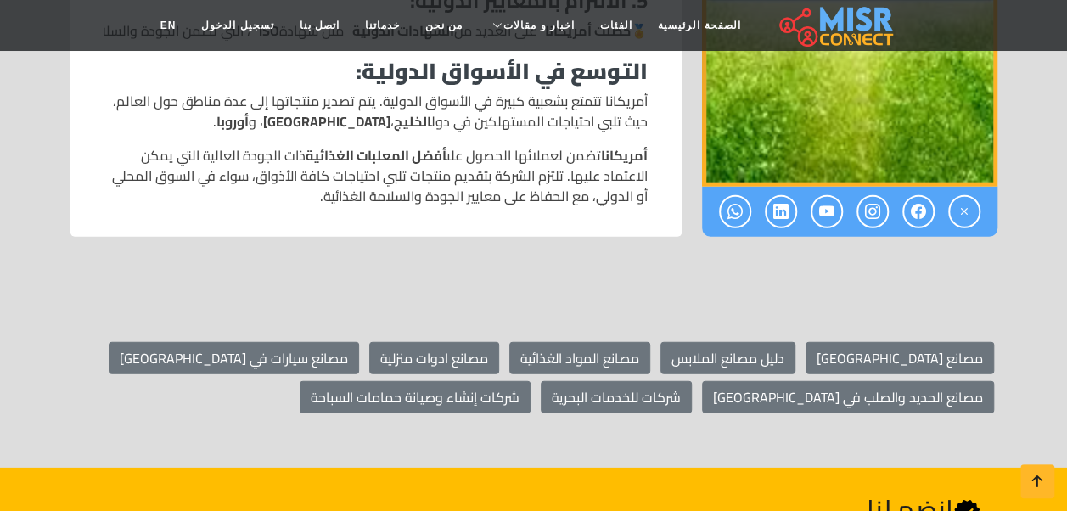
click at [303, 183] on p "أمريكانا تضمن لعملائها الحصول على أفضل المعلبات الغذائية ذات الجودة العالية الت…" at bounding box center [375, 175] width 543 height 61
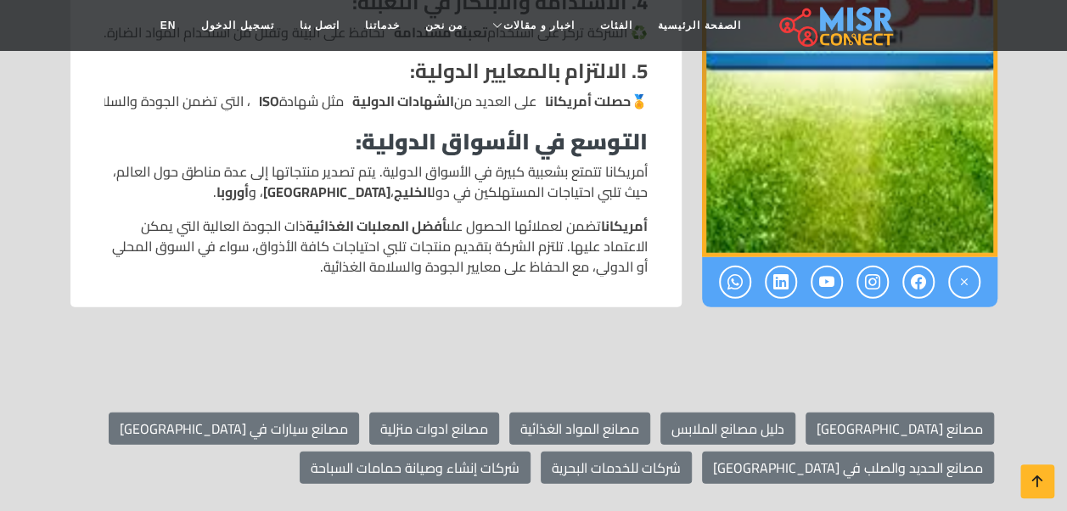
scroll to position [2108, 0]
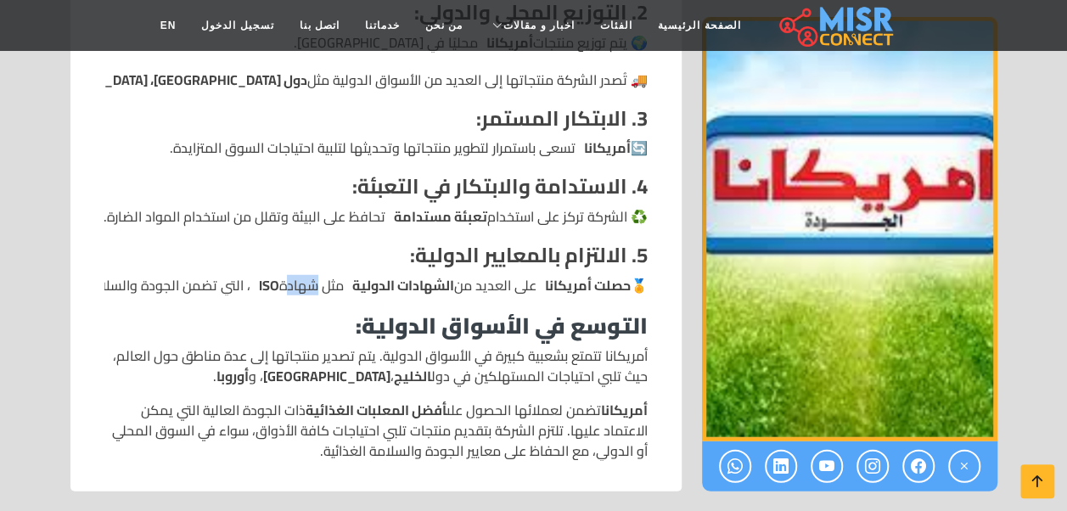
drag, startPoint x: 317, startPoint y: 288, endPoint x: 292, endPoint y: 285, distance: 25.6
click at [292, 285] on li "🏅 حصلت أمريكانا على العديد من الشهادات الدولية مثل شهادة ISO ، التي تضمن الجودة…" at bounding box center [375, 285] width 543 height 20
drag, startPoint x: 292, startPoint y: 285, endPoint x: 200, endPoint y: 278, distance: 91.9
click at [200, 278] on li "🏅 حصلت أمريكانا على العديد من الشهادات الدولية مثل شهادة ISO ، التي تضمن الجودة…" at bounding box center [375, 285] width 543 height 20
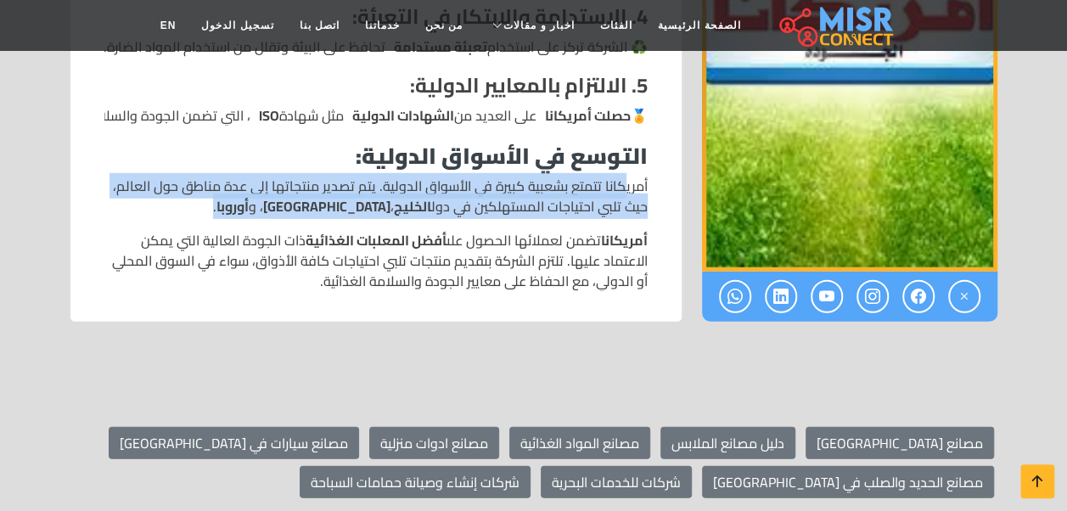
drag, startPoint x: 624, startPoint y: 193, endPoint x: 108, endPoint y: 200, distance: 516.0
click at [108, 200] on p "أمريكانا تتمتع بشعبية كبيرة في الأسواق الدولية. يتم تصدير منتجاتها إلى عدة مناط…" at bounding box center [375, 196] width 543 height 41
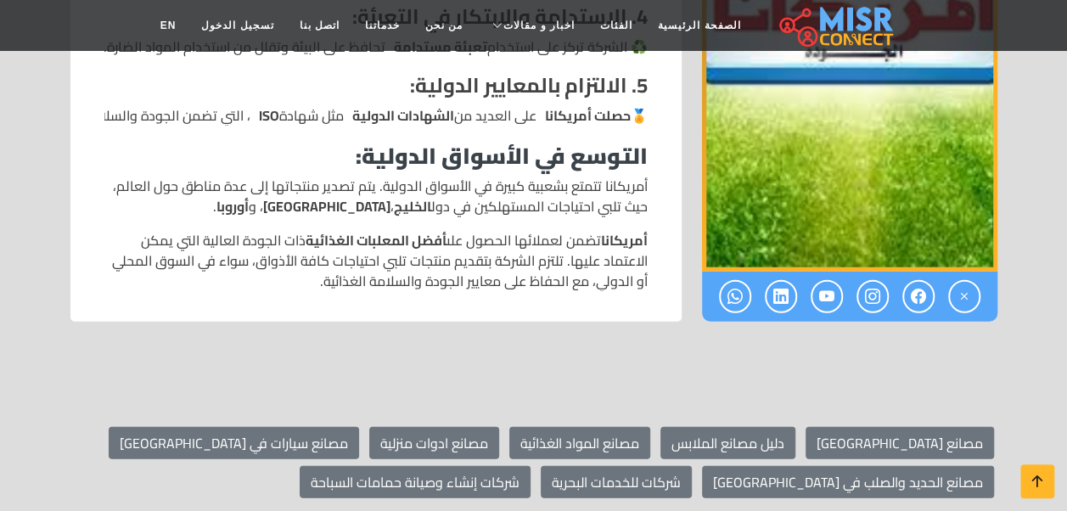
click at [578, 251] on p "أمريكانا تضمن لعملائها الحصول على أفضل المعلبات الغذائية ذات الجودة العالية الت…" at bounding box center [375, 260] width 543 height 61
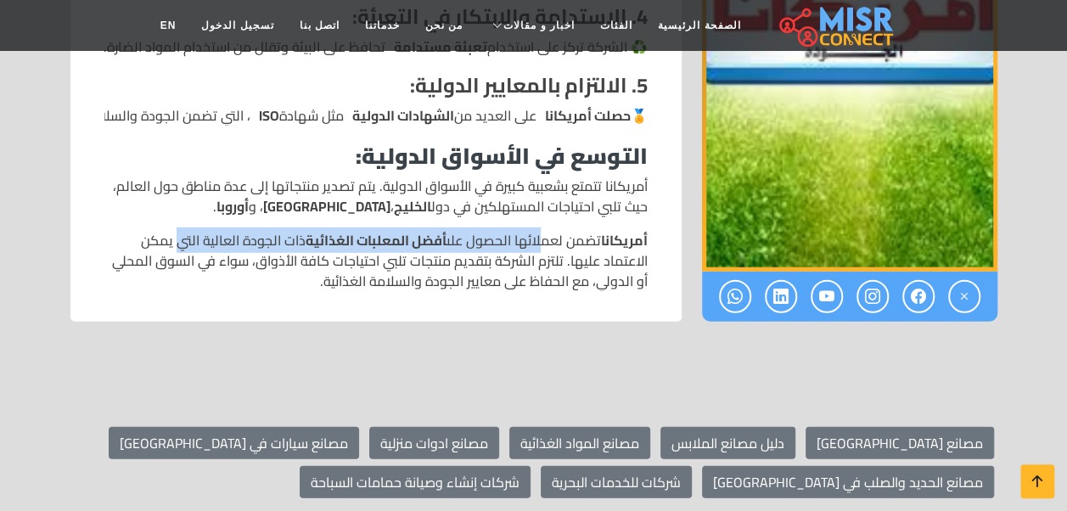
drag, startPoint x: 551, startPoint y: 246, endPoint x: 170, endPoint y: 245, distance: 381.0
click at [170, 245] on p "أمريكانا تضمن لعملائها الحصول على أفضل المعلبات الغذائية ذات الجودة العالية الت…" at bounding box center [375, 260] width 543 height 61
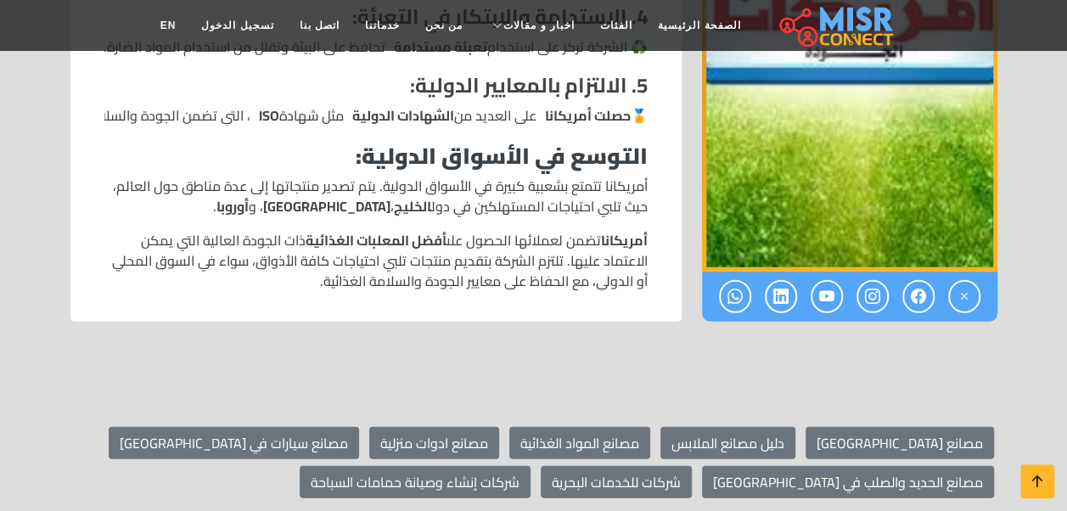
click at [168, 248] on p "أمريكانا تضمن لعملائها الحصول على أفضل المعلبات الغذائية ذات الجودة العالية الت…" at bounding box center [375, 260] width 543 height 61
click at [248, 249] on p "أمريكانا تضمن لعملائها الحصول على أفضل المعلبات الغذائية ذات الجودة العالية الت…" at bounding box center [375, 260] width 543 height 61
drag, startPoint x: 598, startPoint y: 266, endPoint x: 154, endPoint y: 272, distance: 444.7
click at [154, 272] on p "أمريكانا تضمن لعملائها الحصول على أفضل المعلبات الغذائية ذات الجودة العالية الت…" at bounding box center [375, 260] width 543 height 61
drag, startPoint x: 154, startPoint y: 272, endPoint x: 487, endPoint y: 255, distance: 333.9
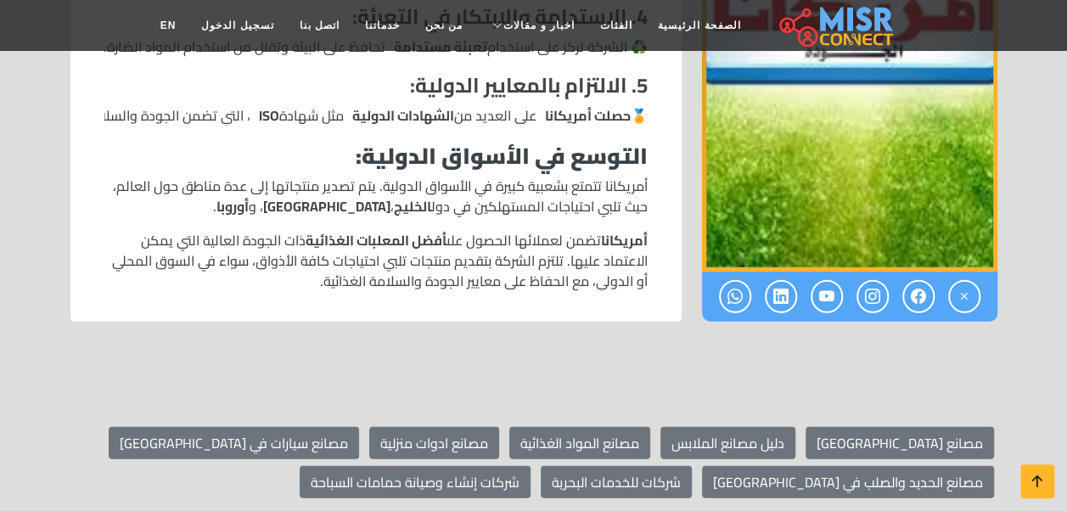
click at [487, 255] on p "أمريكانا تضمن لعملائها الحصول على أفضل المعلبات الغذائية ذات الجودة العالية الت…" at bounding box center [375, 260] width 543 height 61
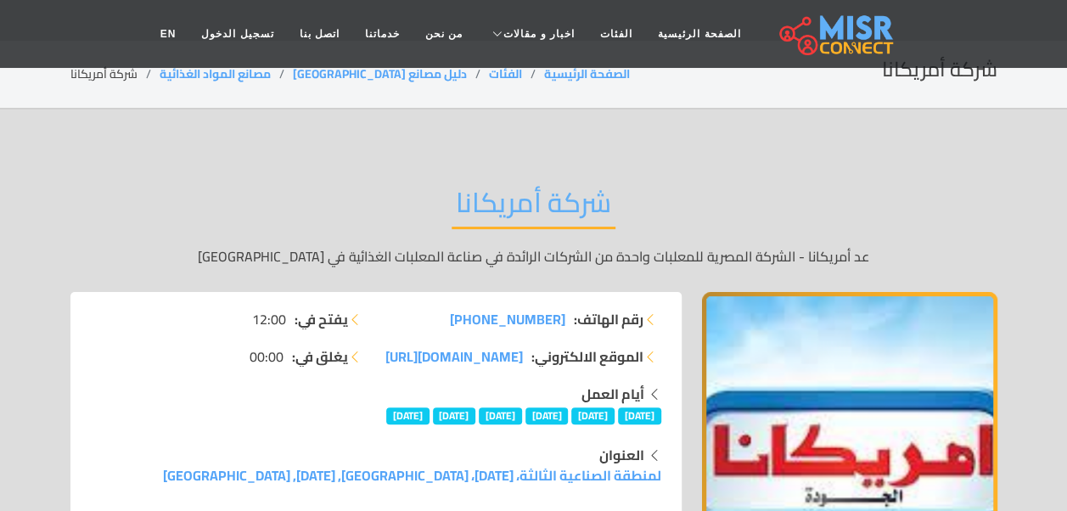
scroll to position [0, 0]
